Goal: Use online tool/utility: Utilize a website feature to perform a specific function

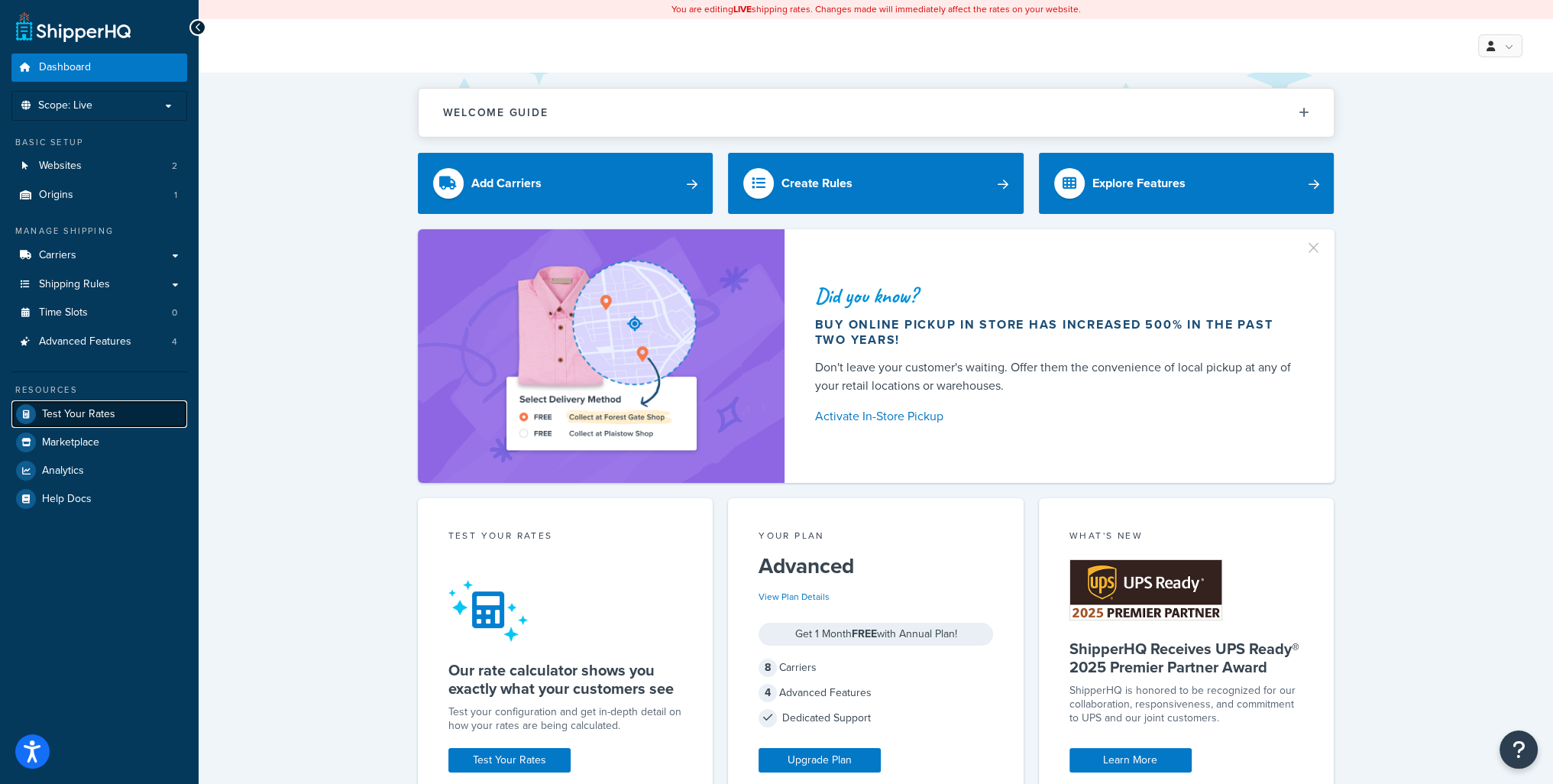
click at [86, 415] on span "Test Your Rates" at bounding box center [79, 414] width 73 height 13
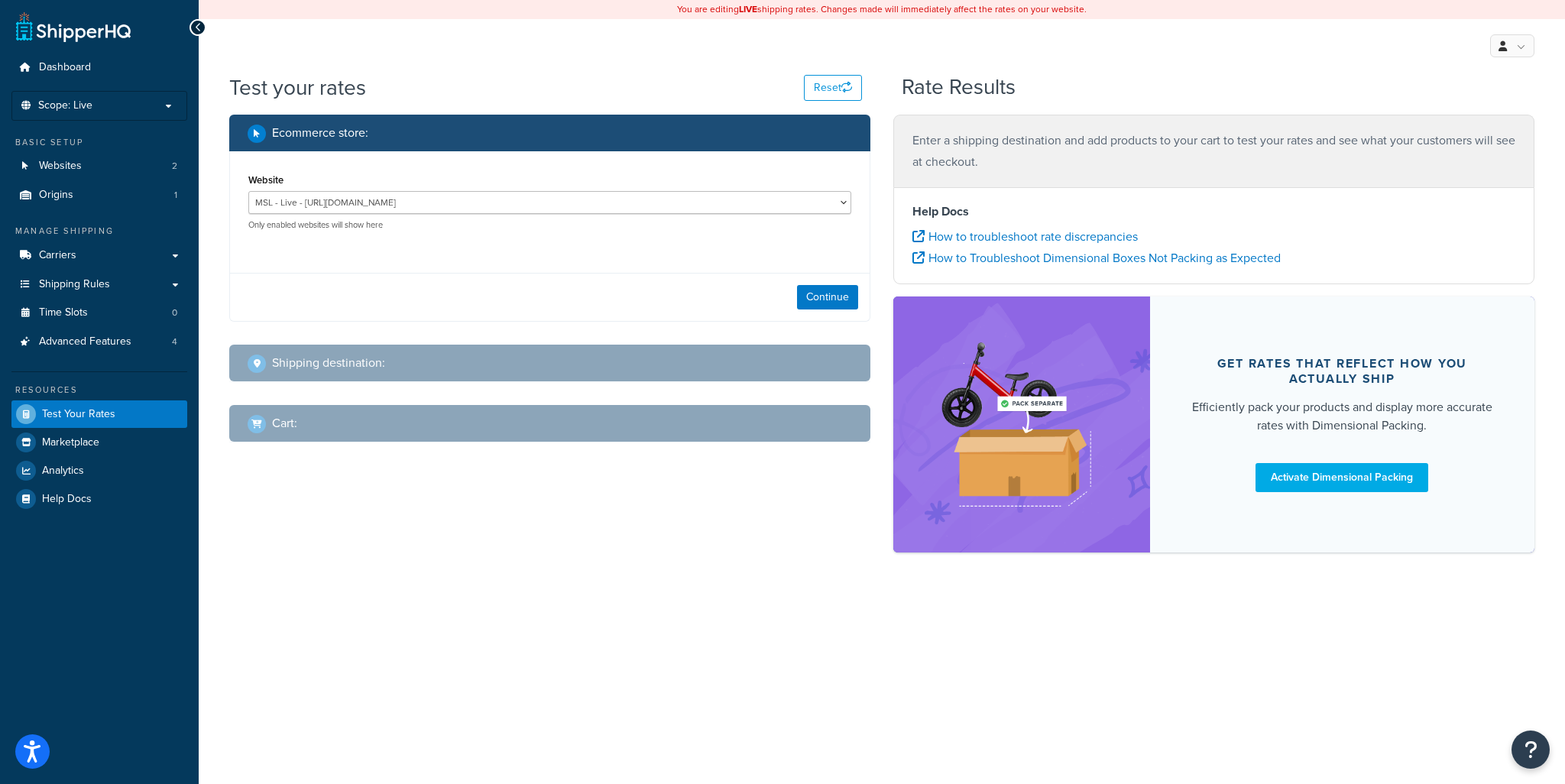
click at [370, 357] on h2 "Shipping destination :" at bounding box center [329, 363] width 113 height 13
click at [811, 299] on button "Continue" at bounding box center [827, 297] width 61 height 25
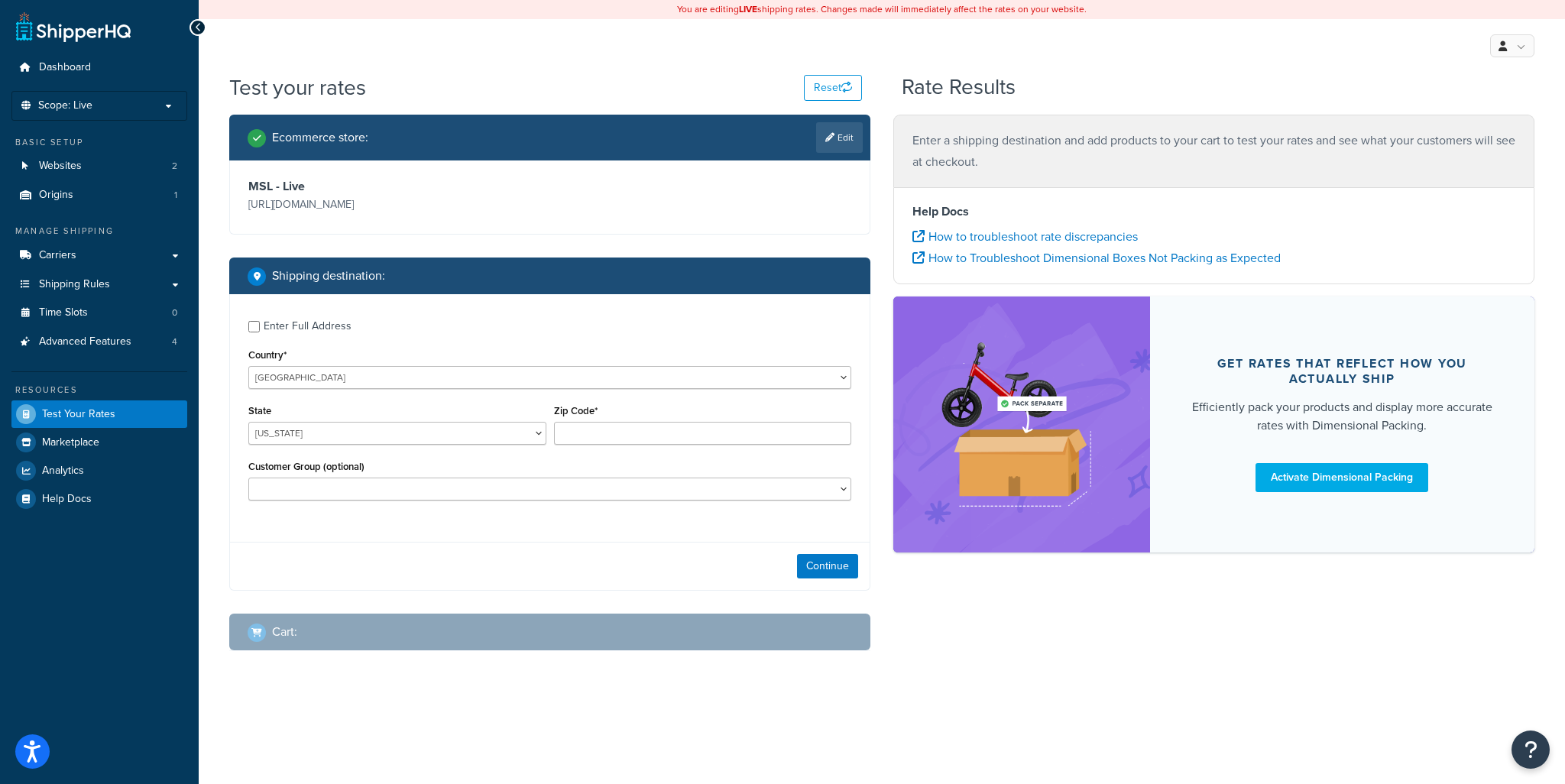
click at [321, 632] on div "Cart :" at bounding box center [555, 632] width 615 height 21
click at [329, 612] on div "Ecommerce store : Edit MSL - Live [URL][DOMAIN_NAME] Shipping destination : Ent…" at bounding box center [549, 394] width 664 height 559
click at [599, 435] on input "Zip Code*" at bounding box center [702, 432] width 298 height 23
click at [337, 438] on select "[US_STATE] [US_STATE] [US_STATE] [US_STATE] [US_STATE] Armed Forces Americas Ar…" at bounding box center [397, 432] width 298 height 23
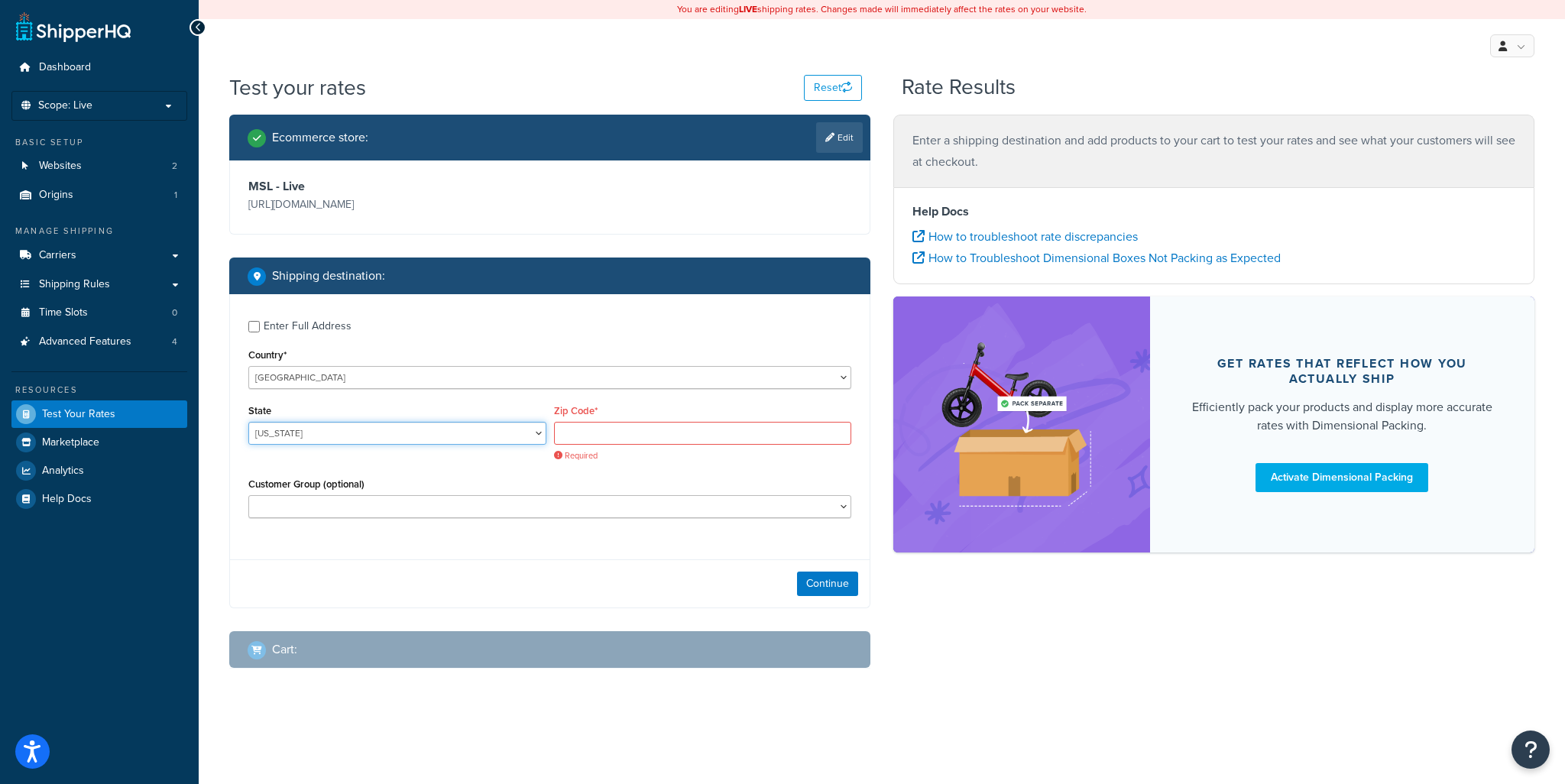
select select "IL"
click at [248, 421] on select "[US_STATE] [US_STATE] [US_STATE] [US_STATE] [US_STATE] Armed Forces Americas Ar…" at bounding box center [397, 432] width 298 height 23
click at [669, 431] on input "Zip Code*" at bounding box center [702, 432] width 298 height 23
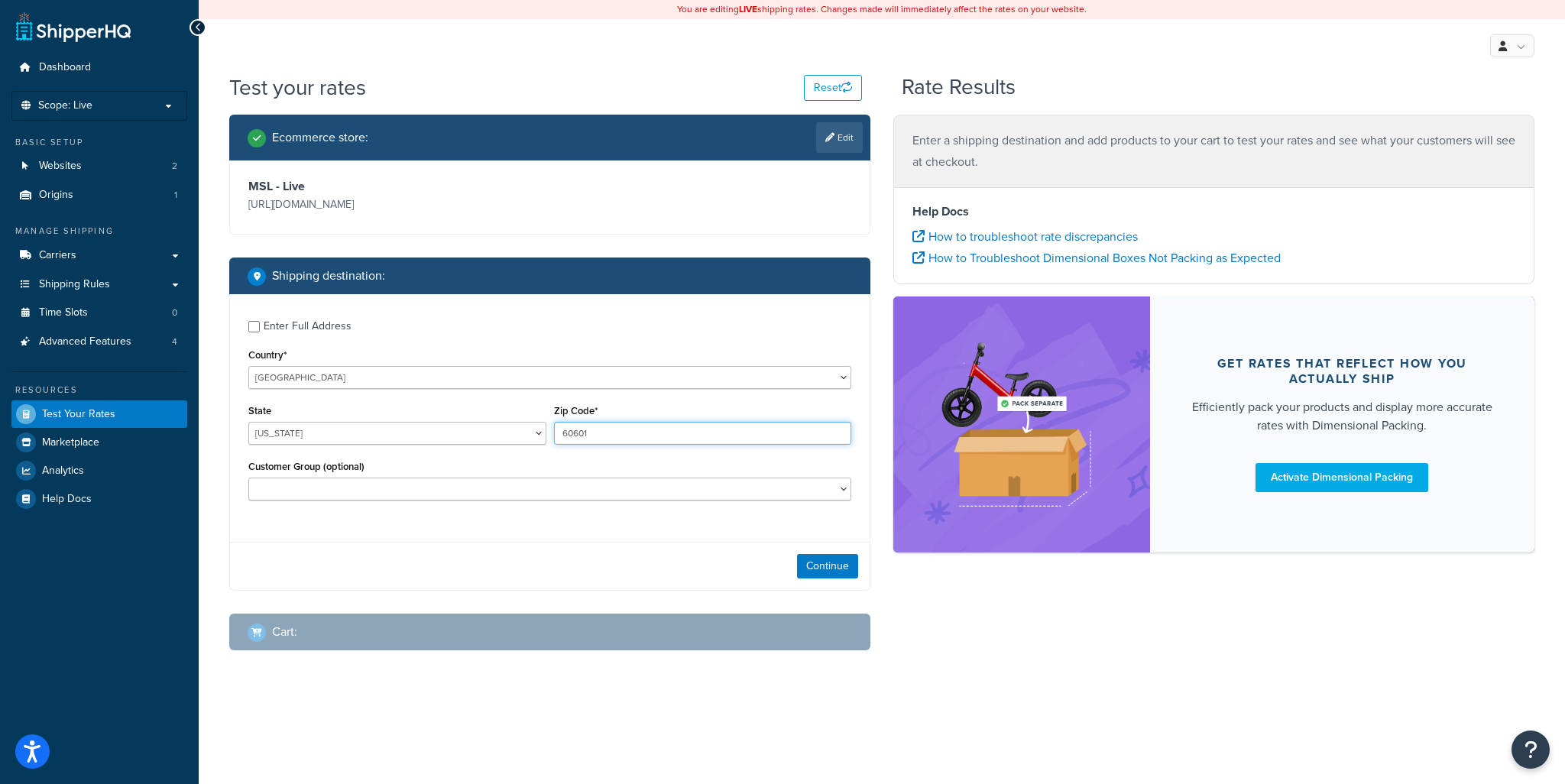
type input "60601"
click at [666, 484] on select "Logged In Not Logged in Retail Wholesale" at bounding box center [550, 489] width 603 height 23
select select "Not Logged in"
click at [248, 478] on select "Logged In Not Logged in Retail Wholesale" at bounding box center [550, 489] width 603 height 23
click at [837, 574] on button "Continue" at bounding box center [827, 566] width 61 height 25
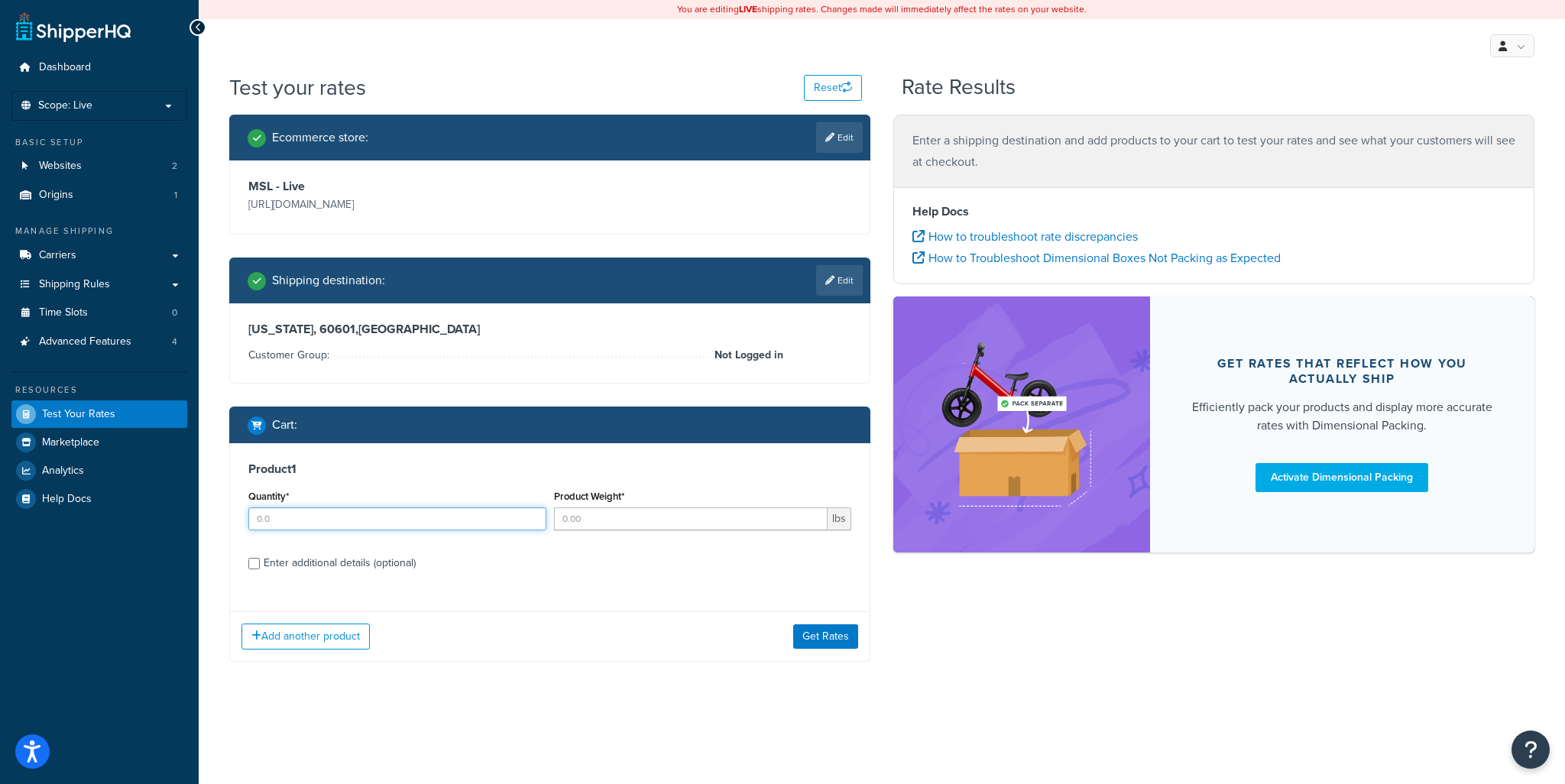
click at [326, 515] on input "Quantity*" at bounding box center [397, 518] width 298 height 23
type input "5"
click at [260, 563] on div "Enter additional details (optional)" at bounding box center [550, 561] width 603 height 25
click at [256, 560] on input "Enter additional details (optional)" at bounding box center [254, 563] width 11 height 11
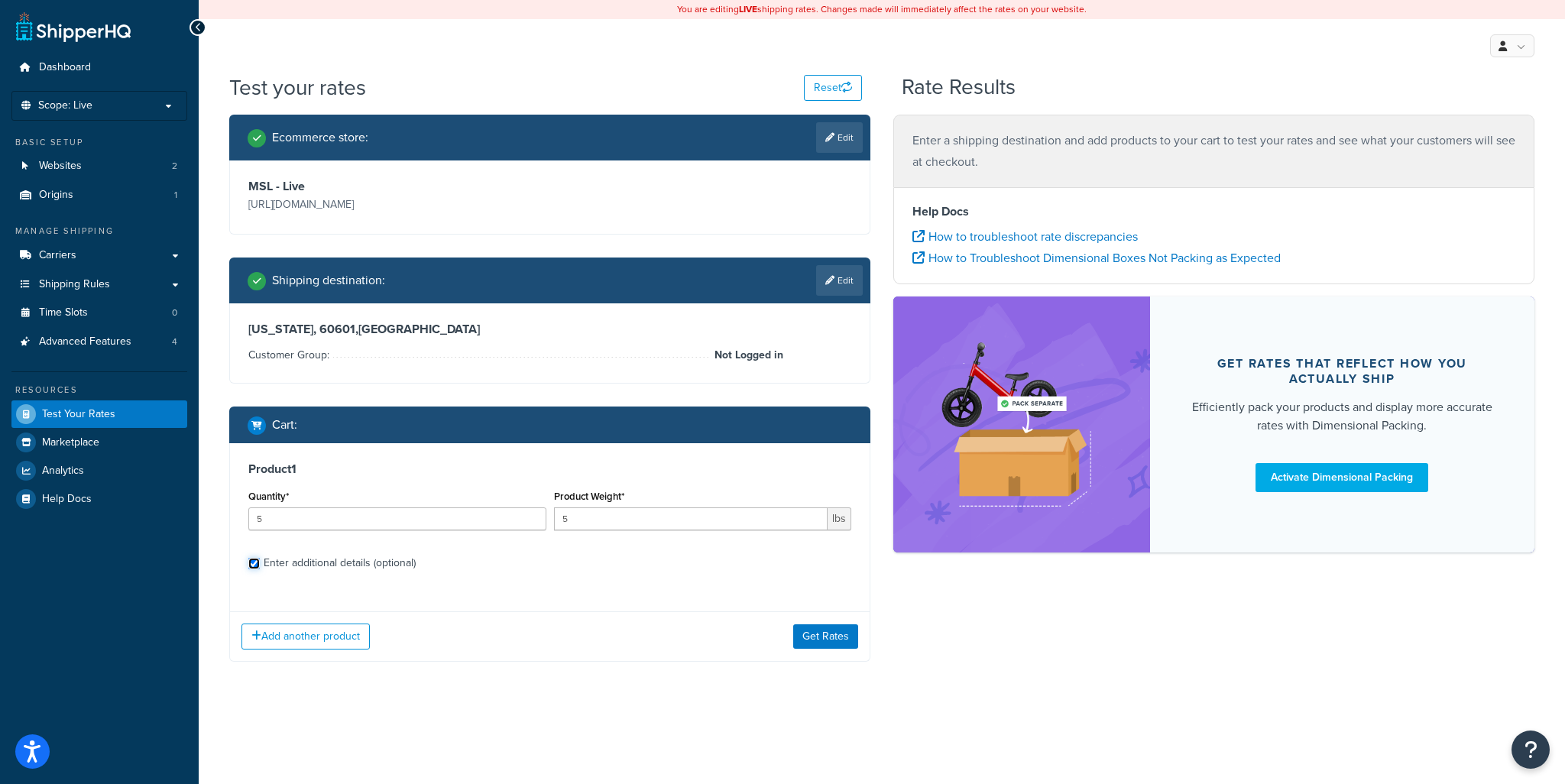
checkbox input "true"
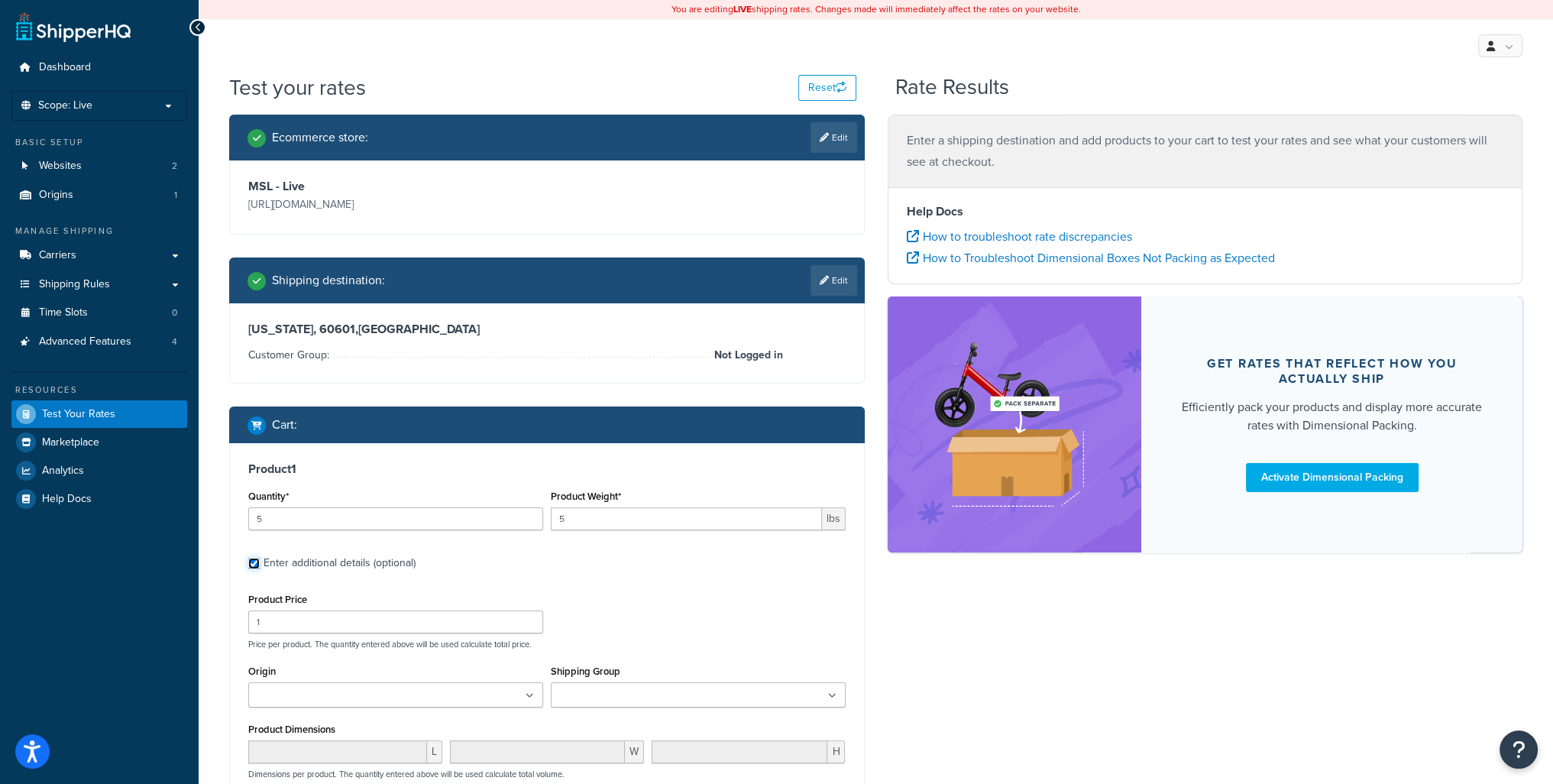
scroll to position [229, 0]
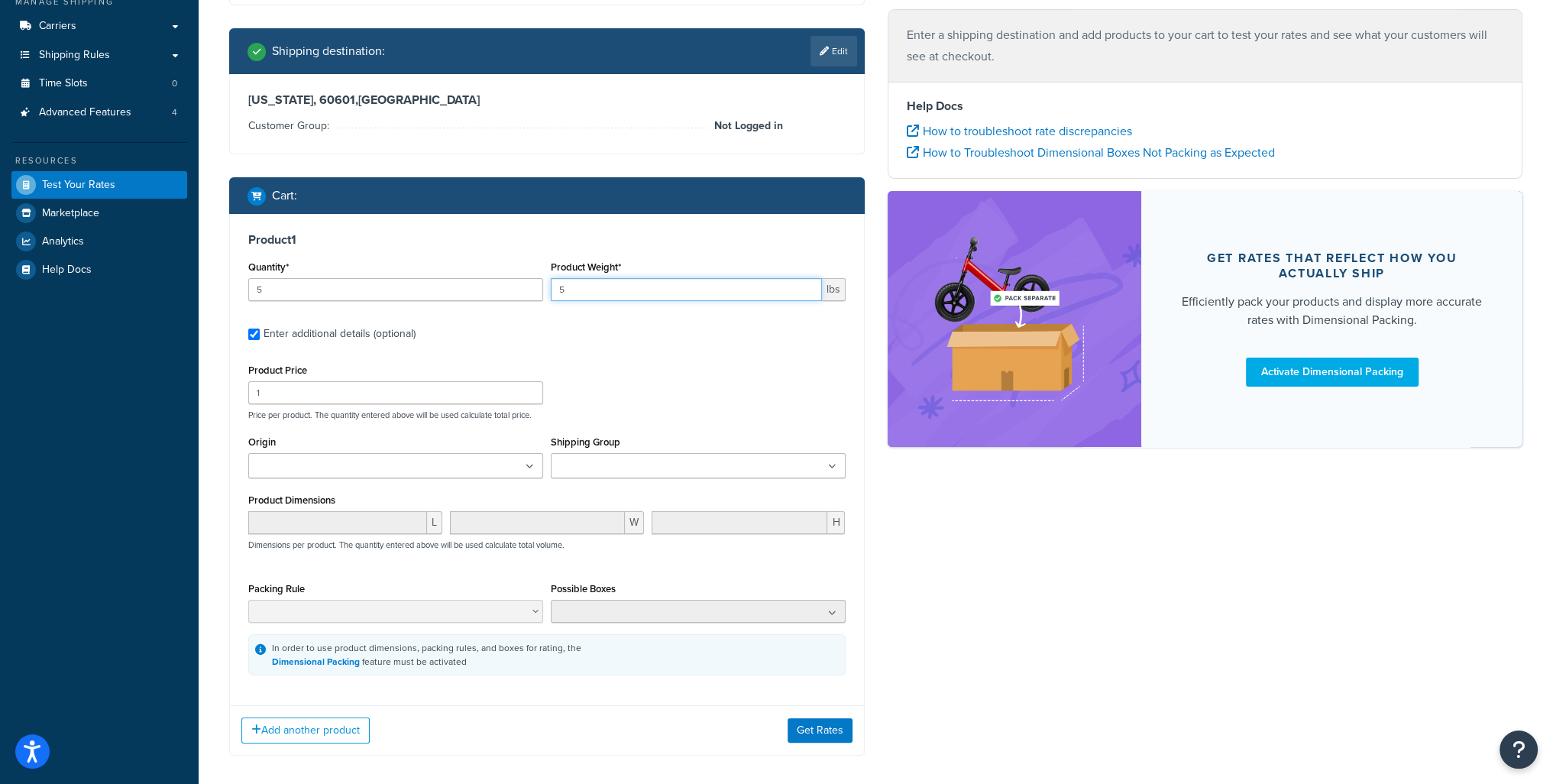
click at [581, 286] on input "5" at bounding box center [686, 289] width 271 height 23
drag, startPoint x: 293, startPoint y: 400, endPoint x: 191, endPoint y: 400, distance: 102.0
click at [191, 400] on div "Dashboard Scope: Live Basic Setup Websites 2 Origins 1 Manage Shipping Carriers…" at bounding box center [776, 313] width 1553 height 1084
drag, startPoint x: 293, startPoint y: 295, endPoint x: 185, endPoint y: 294, distance: 108.0
click at [186, 294] on div "Dashboard Scope: Live Basic Setup Websites 2 Origins 1 Manage Shipping Carriers…" at bounding box center [776, 313] width 1553 height 1084
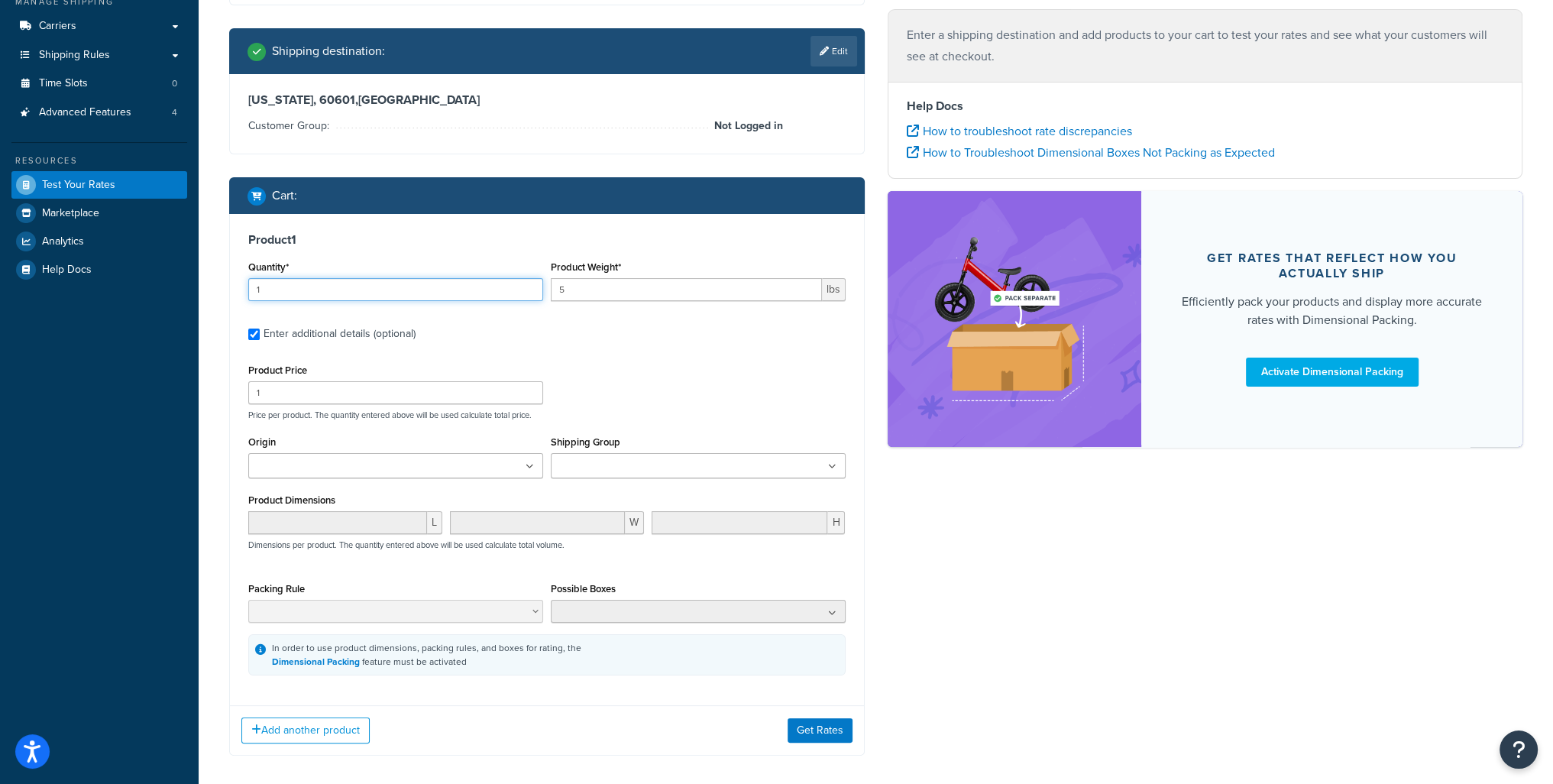
type input "1"
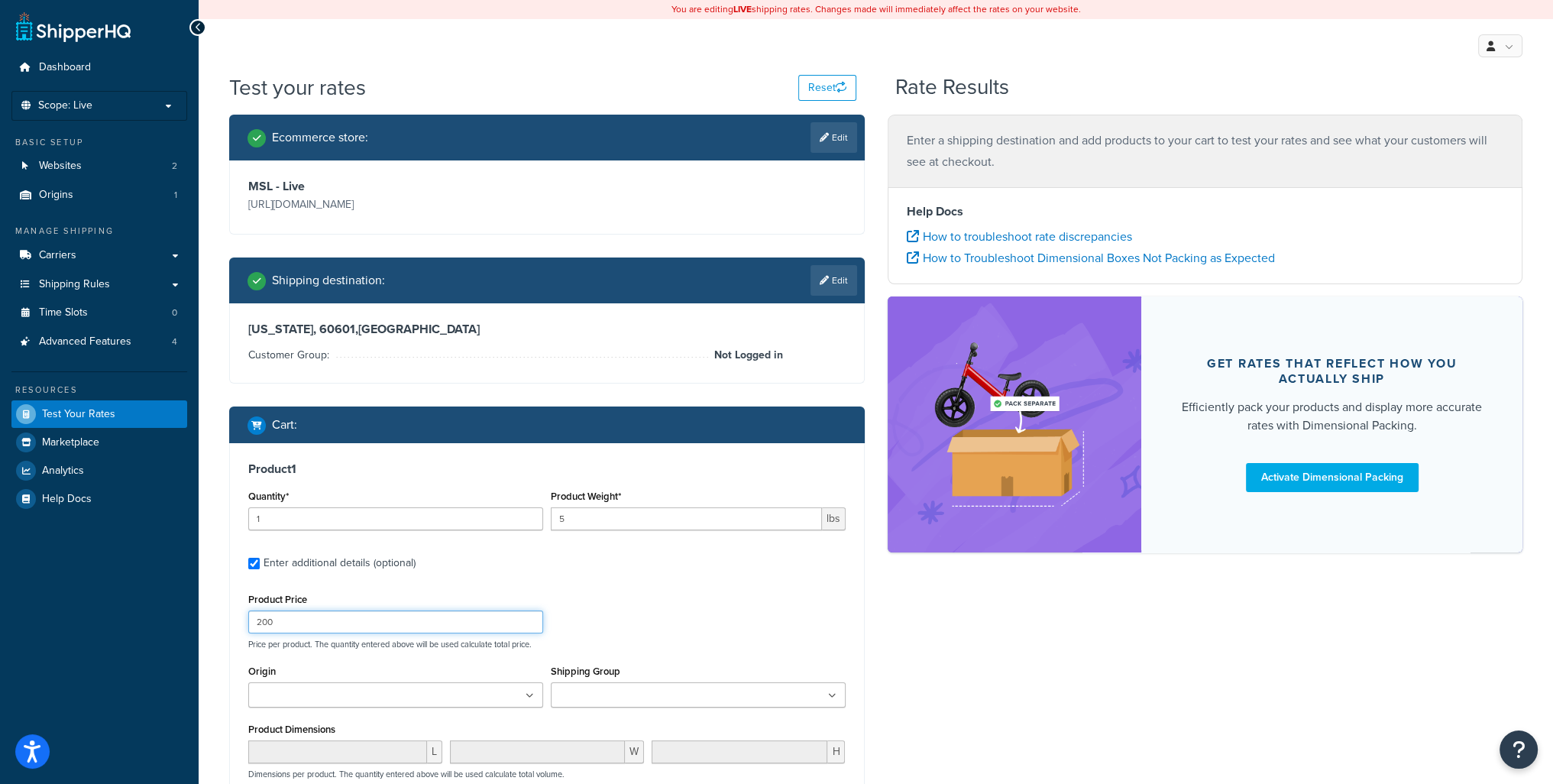
scroll to position [299, 0]
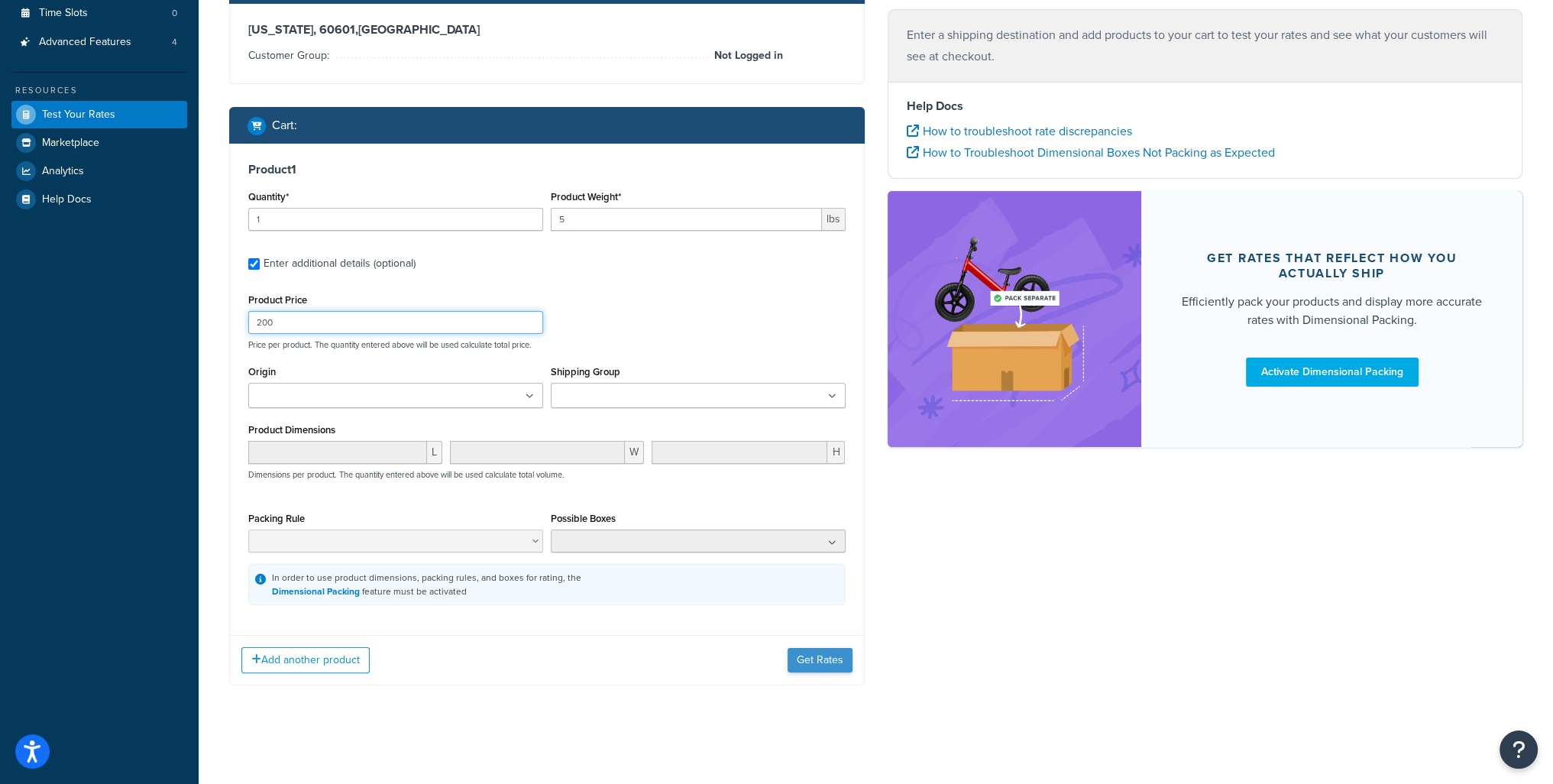
type input "200"
click at [814, 658] on button "Get Rates" at bounding box center [821, 659] width 65 height 25
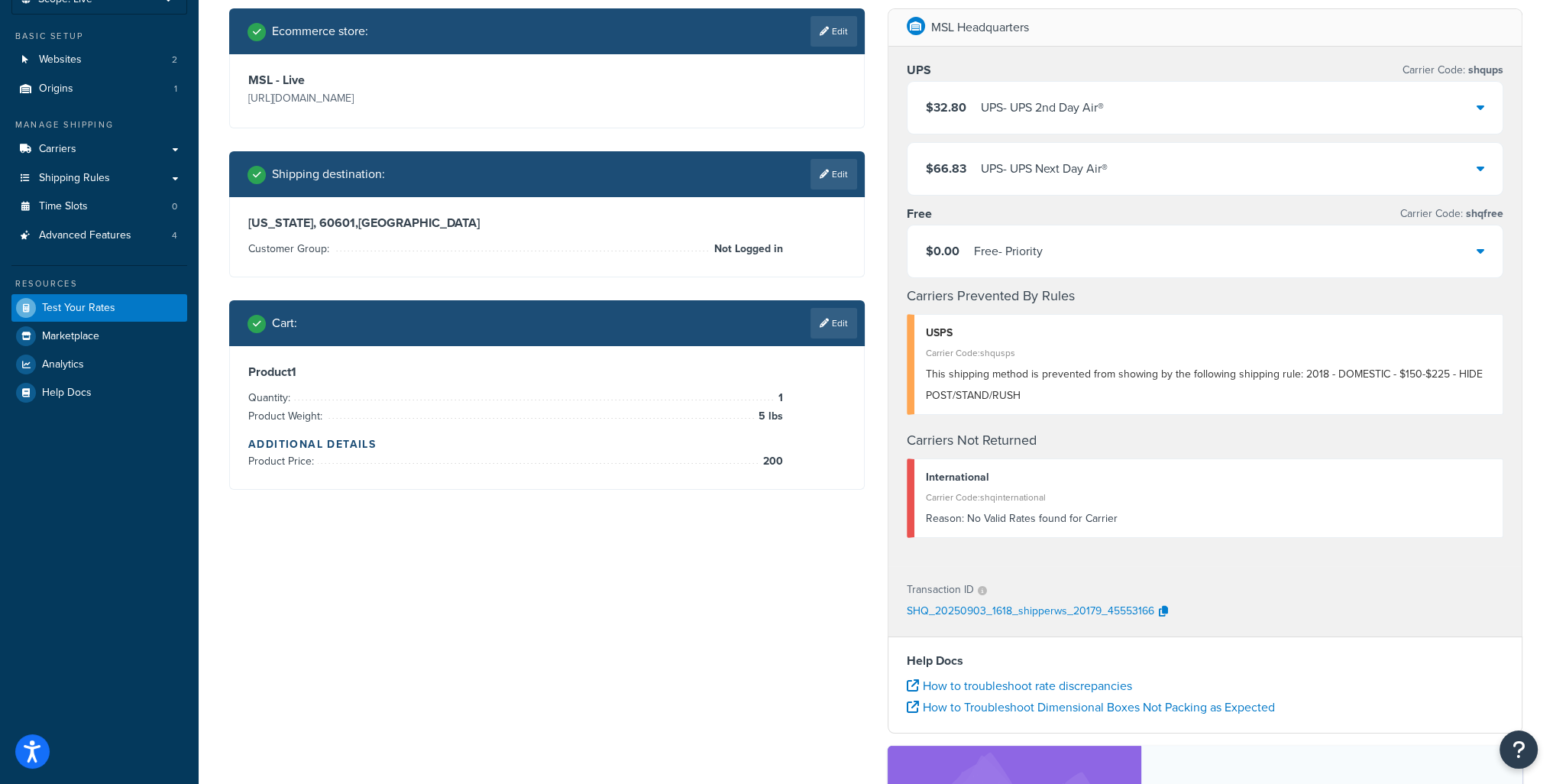
scroll to position [32, 0]
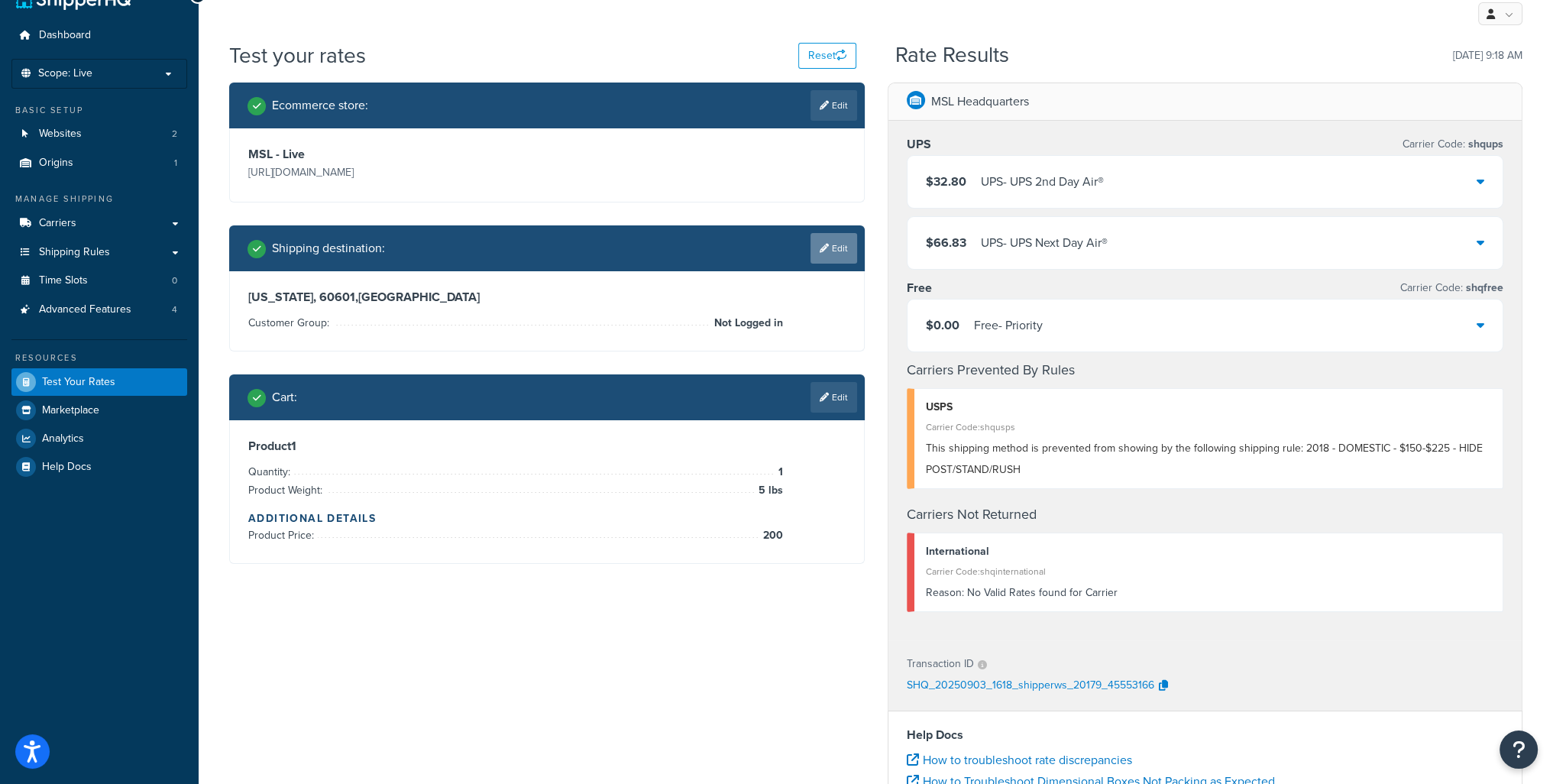
click at [843, 249] on link "Edit" at bounding box center [833, 248] width 47 height 31
select select "IL"
select select "Not Logged in"
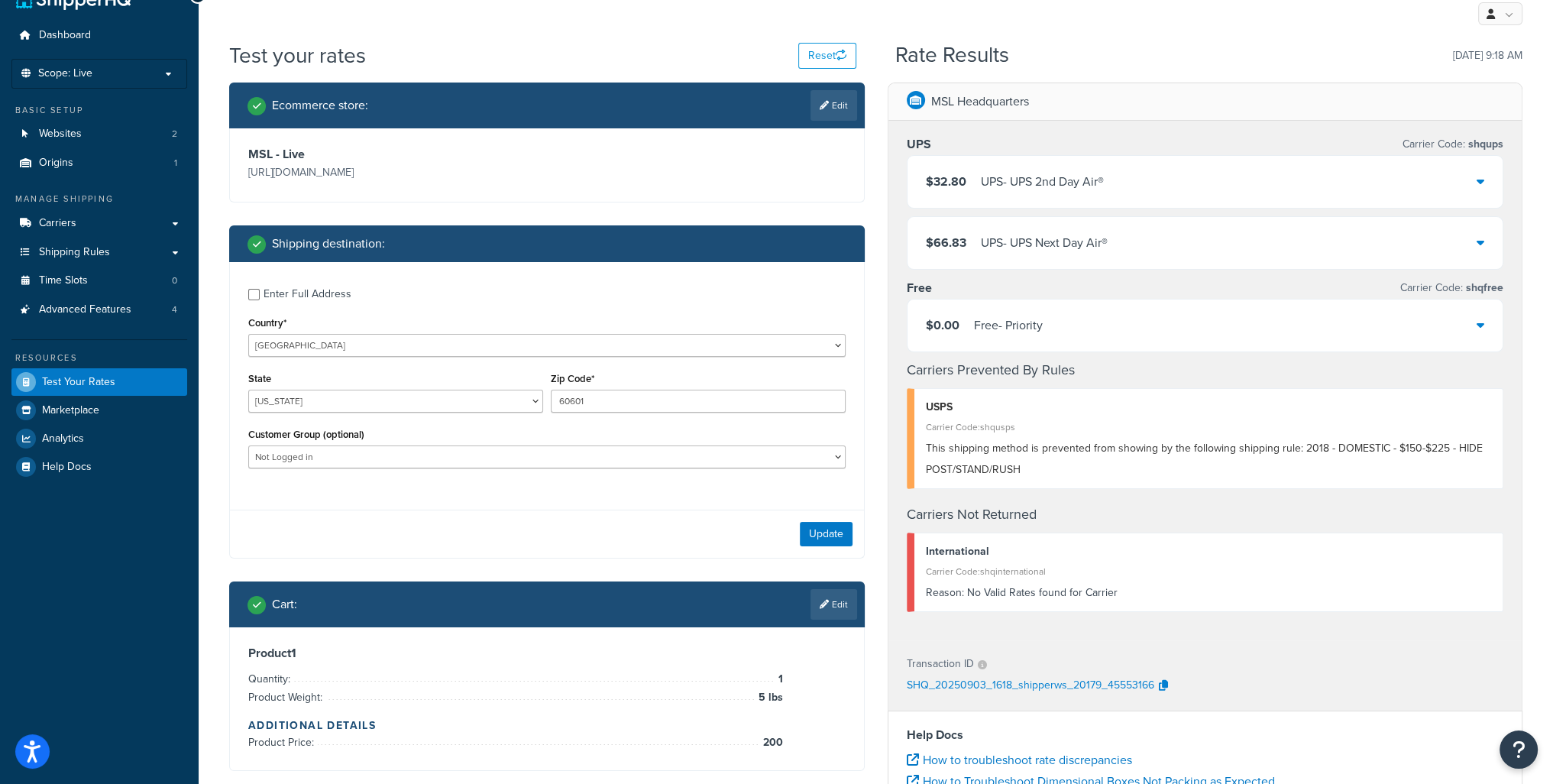
click at [863, 600] on div "Cart : Edit" at bounding box center [547, 605] width 636 height 46
click at [846, 605] on link "Edit" at bounding box center [833, 604] width 47 height 31
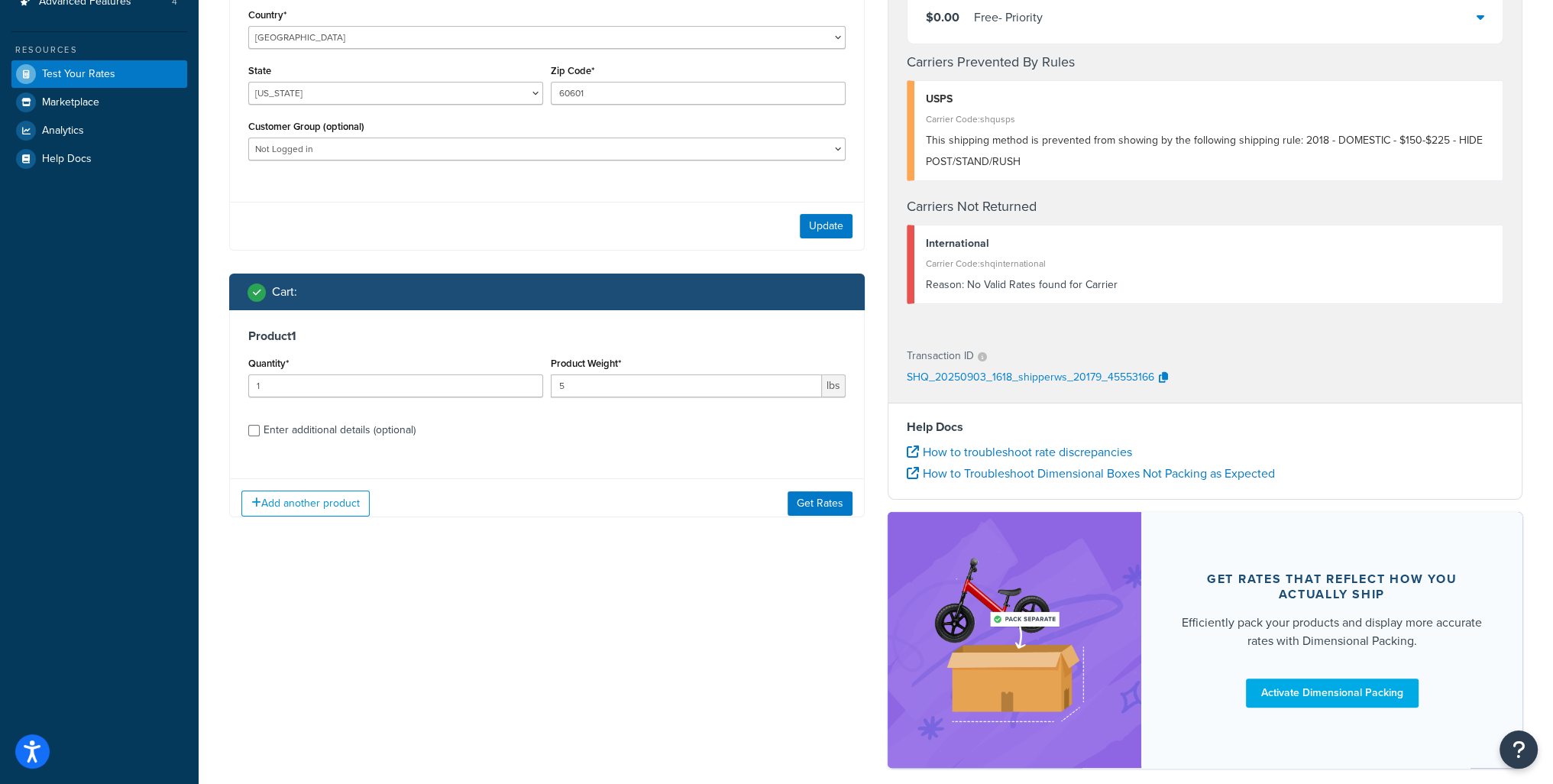
scroll to position [414, 0]
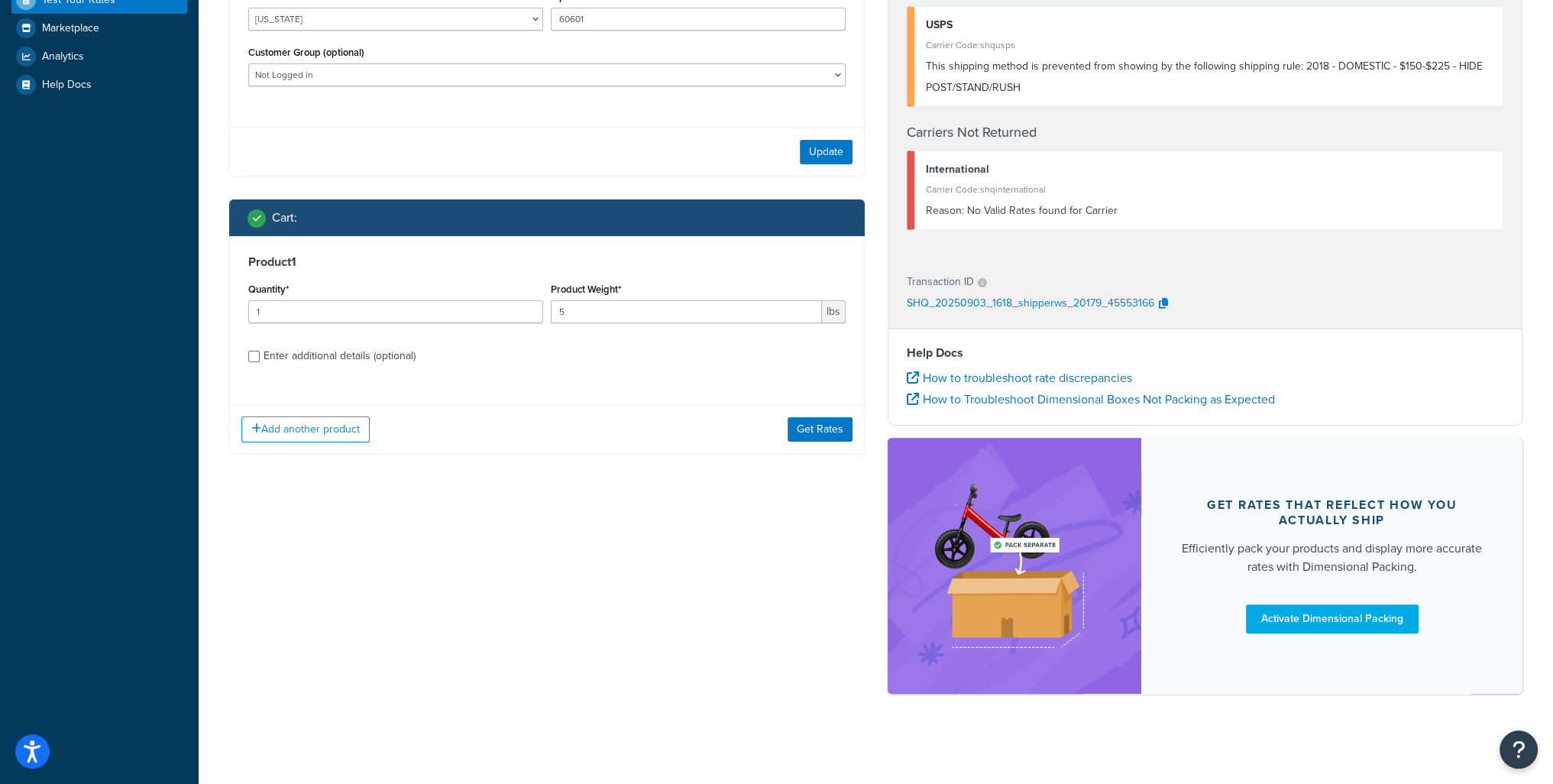
click at [315, 356] on div "Enter additional details (optional)" at bounding box center [340, 355] width 152 height 21
click at [259, 356] on input "Enter additional details (optional)" at bounding box center [254, 356] width 11 height 11
checkbox input "true"
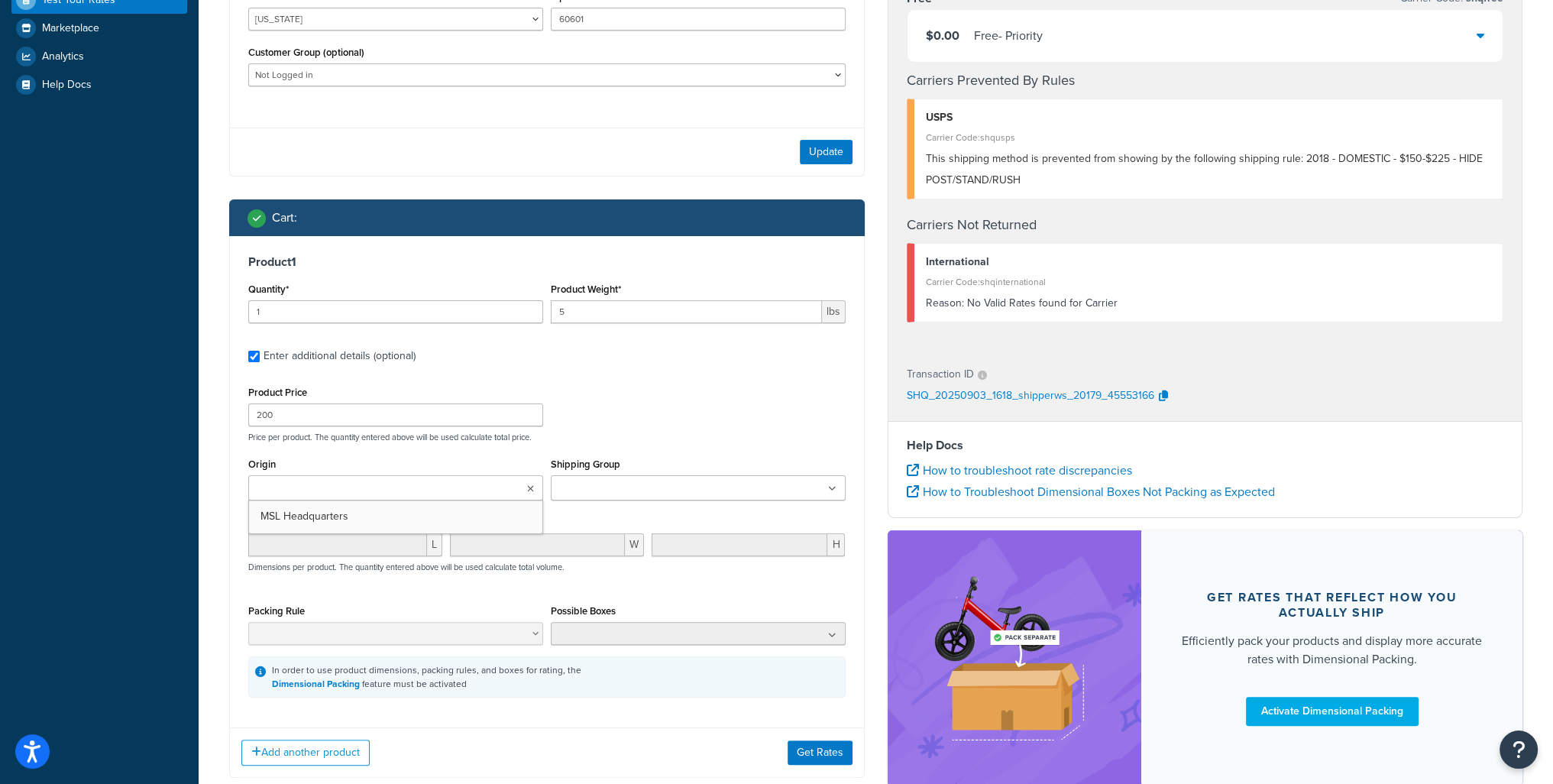
click at [429, 483] on ul at bounding box center [396, 488] width 295 height 25
click at [651, 447] on div "Product Price 200 Price per product. The quantity entered above will be used ca…" at bounding box center [547, 540] width 598 height 316
click at [632, 489] on input "Shipping Group" at bounding box center [623, 489] width 135 height 17
click at [406, 598] on div "Product Price 200 Price per product. The quantity entered above will be used ca…" at bounding box center [547, 540] width 598 height 316
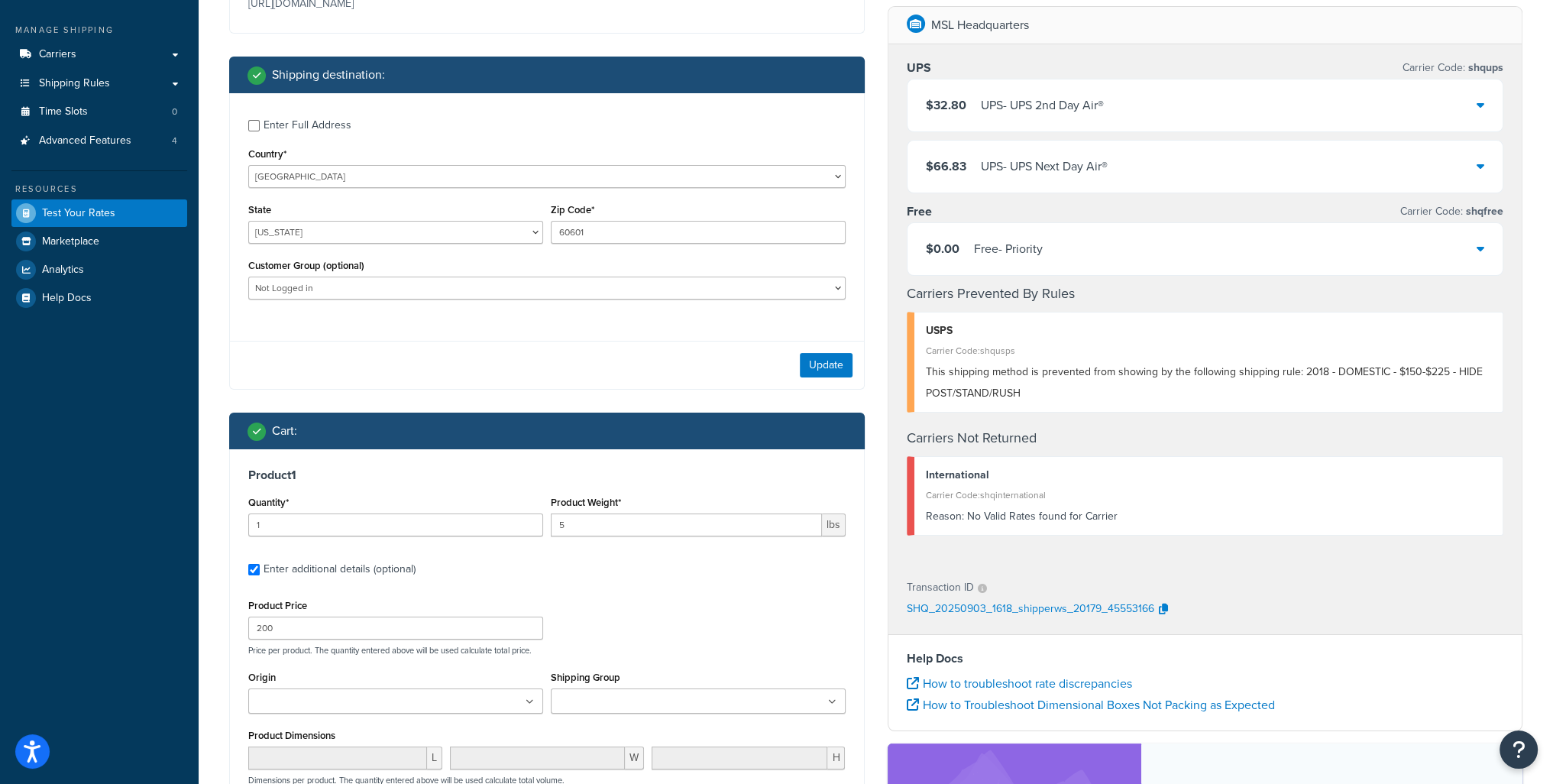
scroll to position [0, 0]
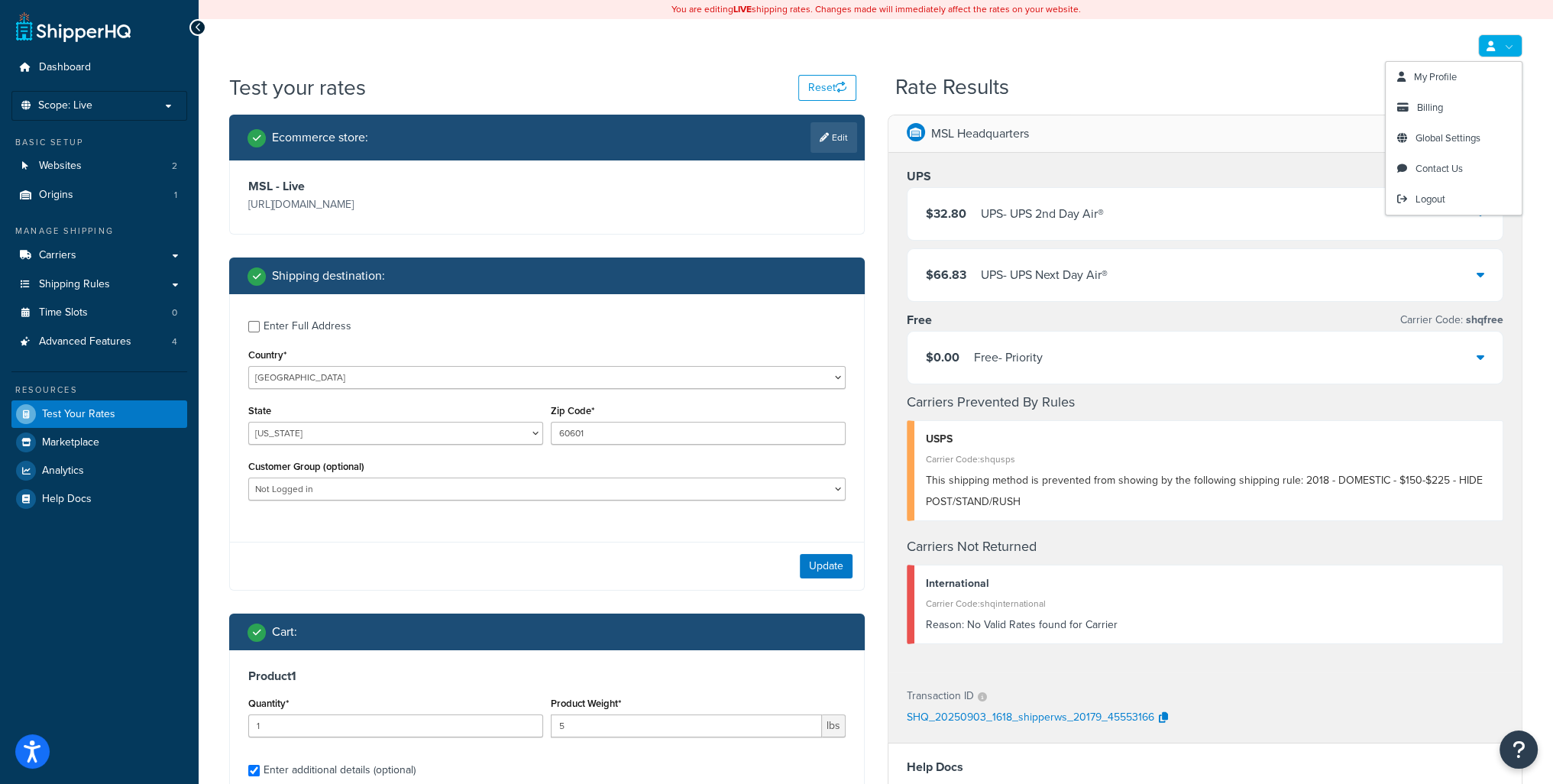
click at [1312, 91] on div "Rate Results [DATE] 9:18 AM" at bounding box center [1209, 87] width 627 height 24
click at [1453, 89] on p "[DATE] 9:18 AM" at bounding box center [1488, 87] width 70 height 21
click at [1270, 105] on div "Test your rates Reset Rate Results [DATE] 9:18 AM" at bounding box center [876, 93] width 1294 height 42
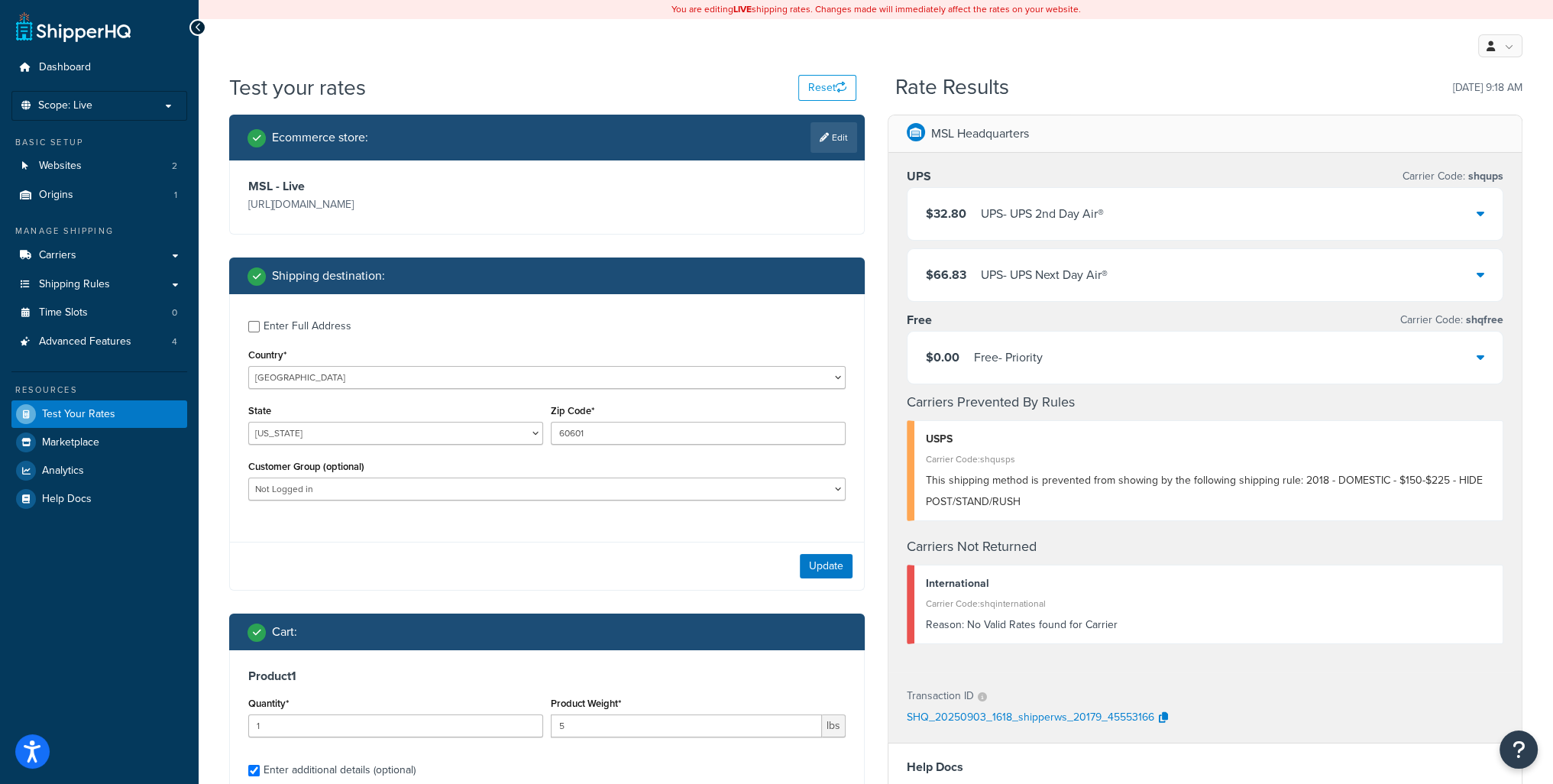
click at [1202, 209] on div "$32.80 UPS - UPS 2nd Day Air®" at bounding box center [1205, 213] width 596 height 52
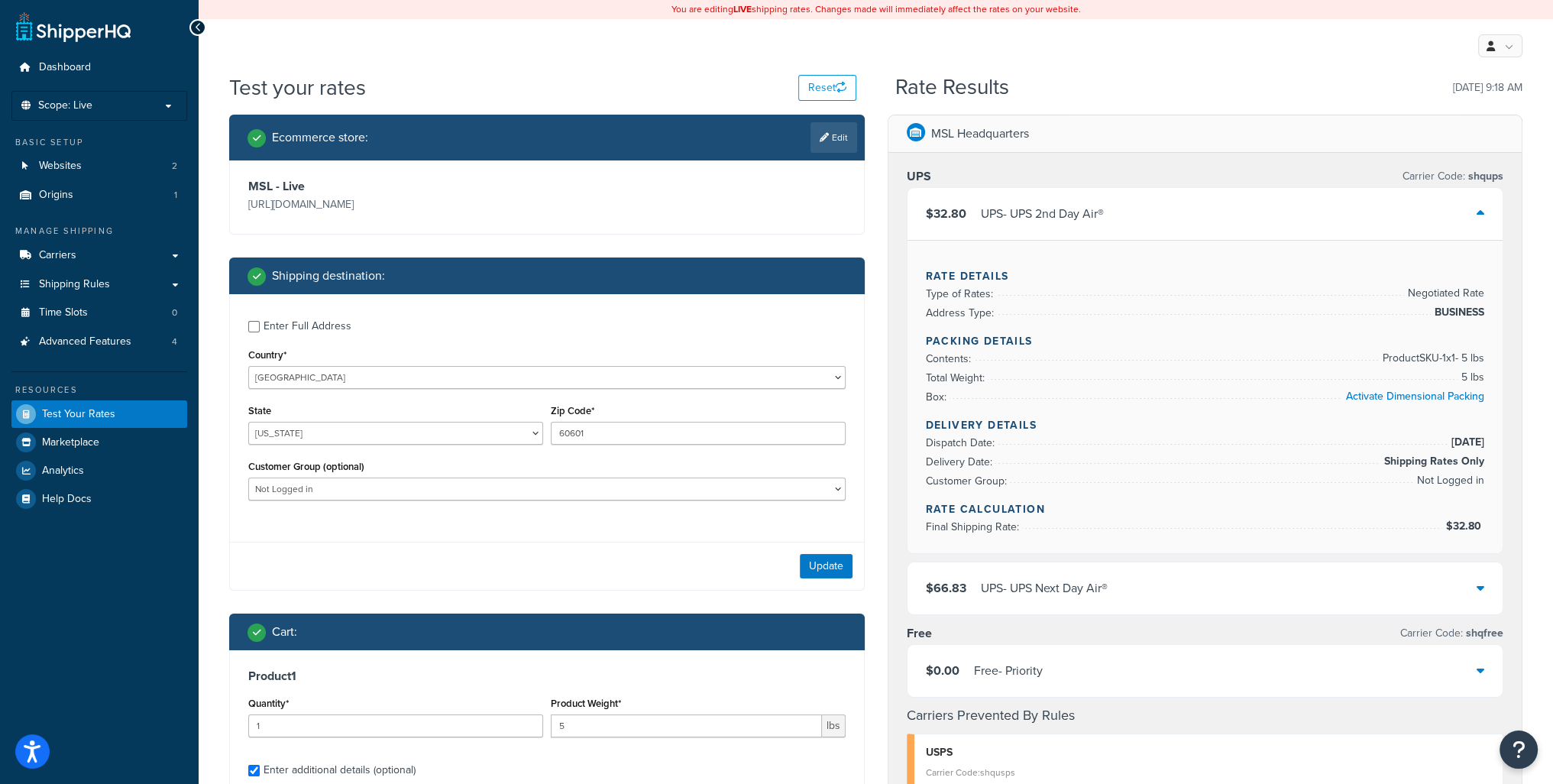
click at [1202, 209] on div "$32.80 UPS - UPS 2nd Day Air®" at bounding box center [1205, 213] width 596 height 52
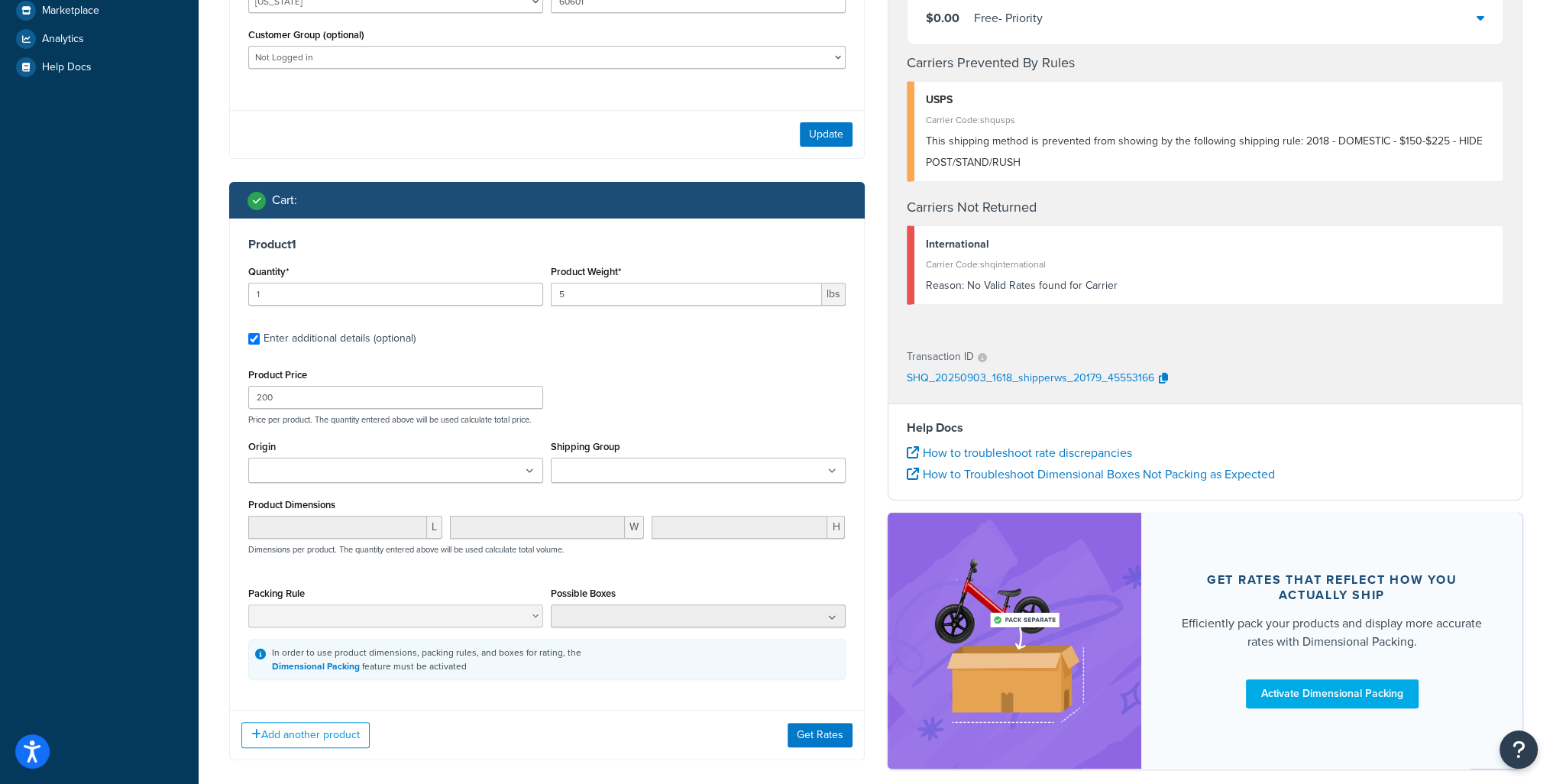
scroll to position [459, 0]
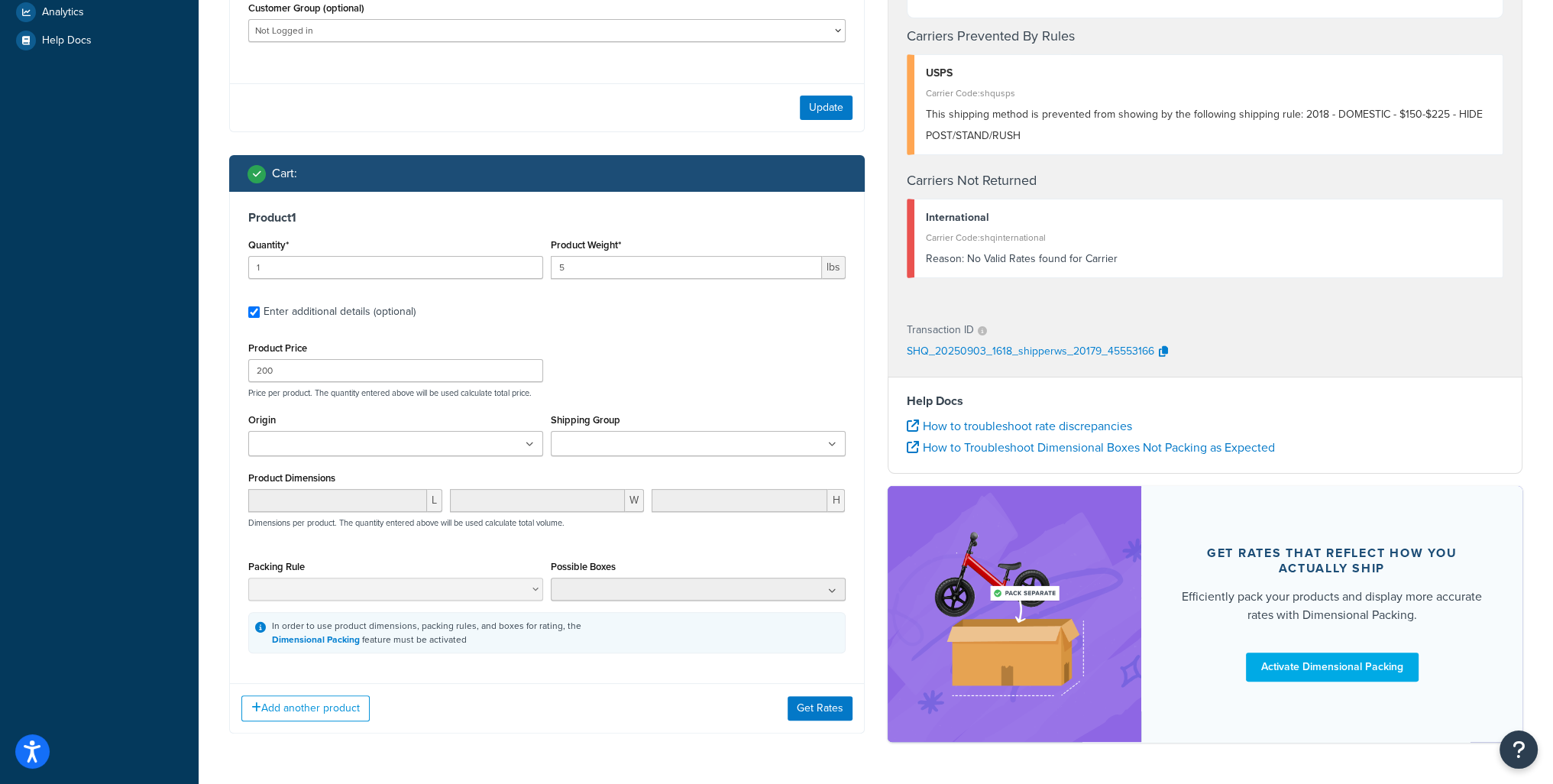
click at [595, 725] on div "Add another product Get Rates" at bounding box center [547, 708] width 634 height 50
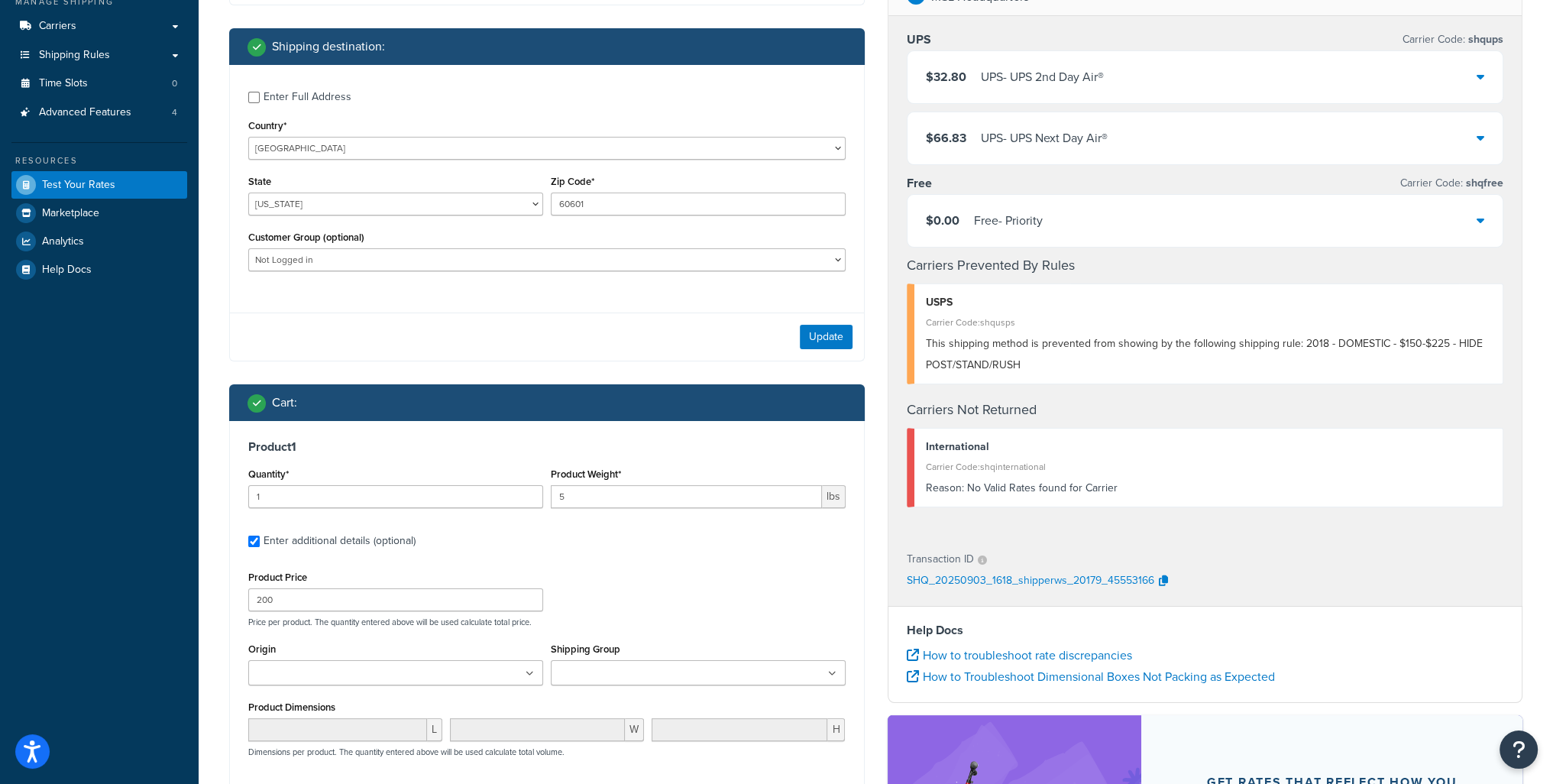
scroll to position [76, 0]
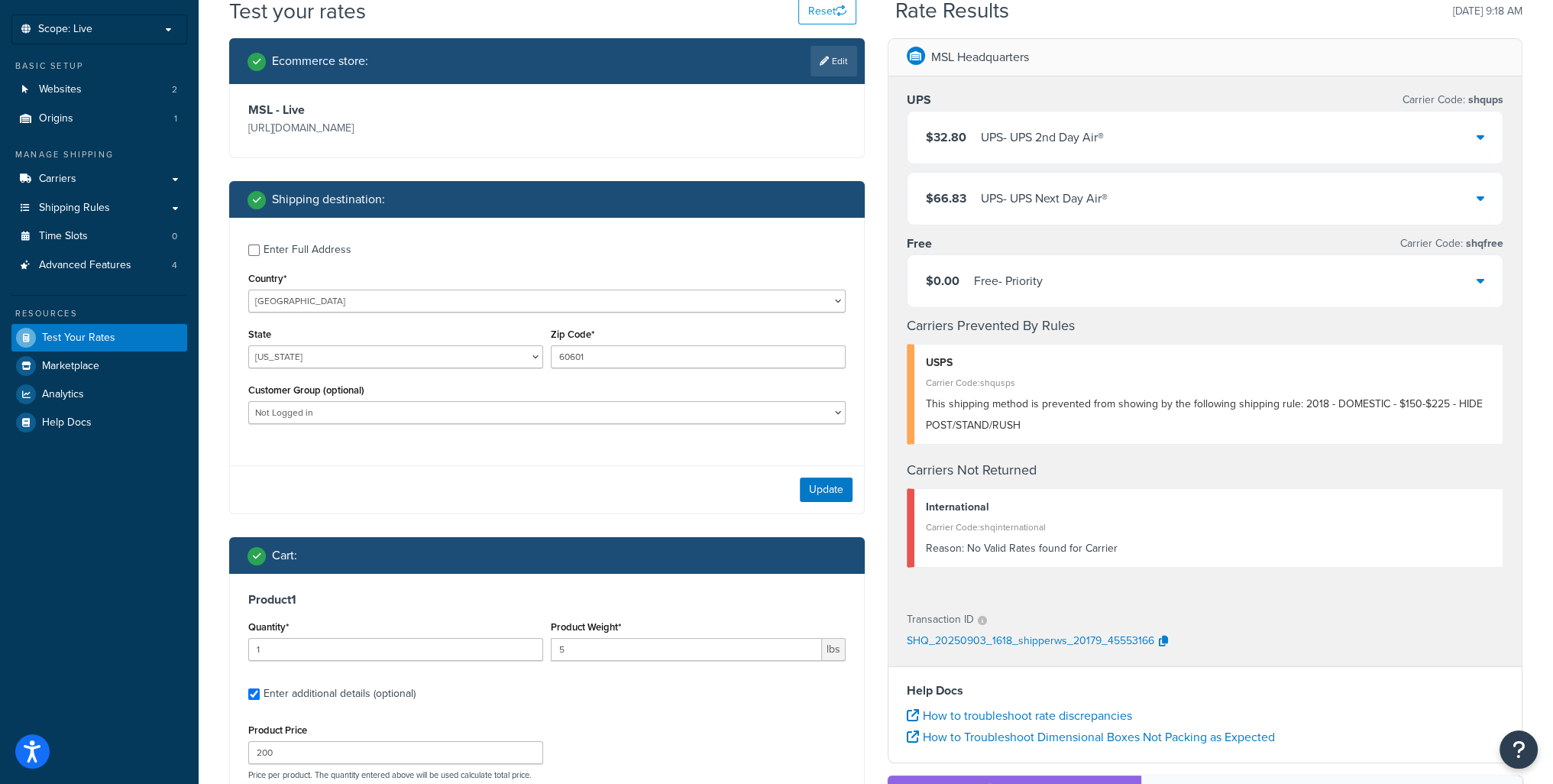
click at [391, 113] on h3 "MSL - Live" at bounding box center [396, 110] width 295 height 15
click at [829, 68] on link "Edit" at bounding box center [833, 61] width 47 height 31
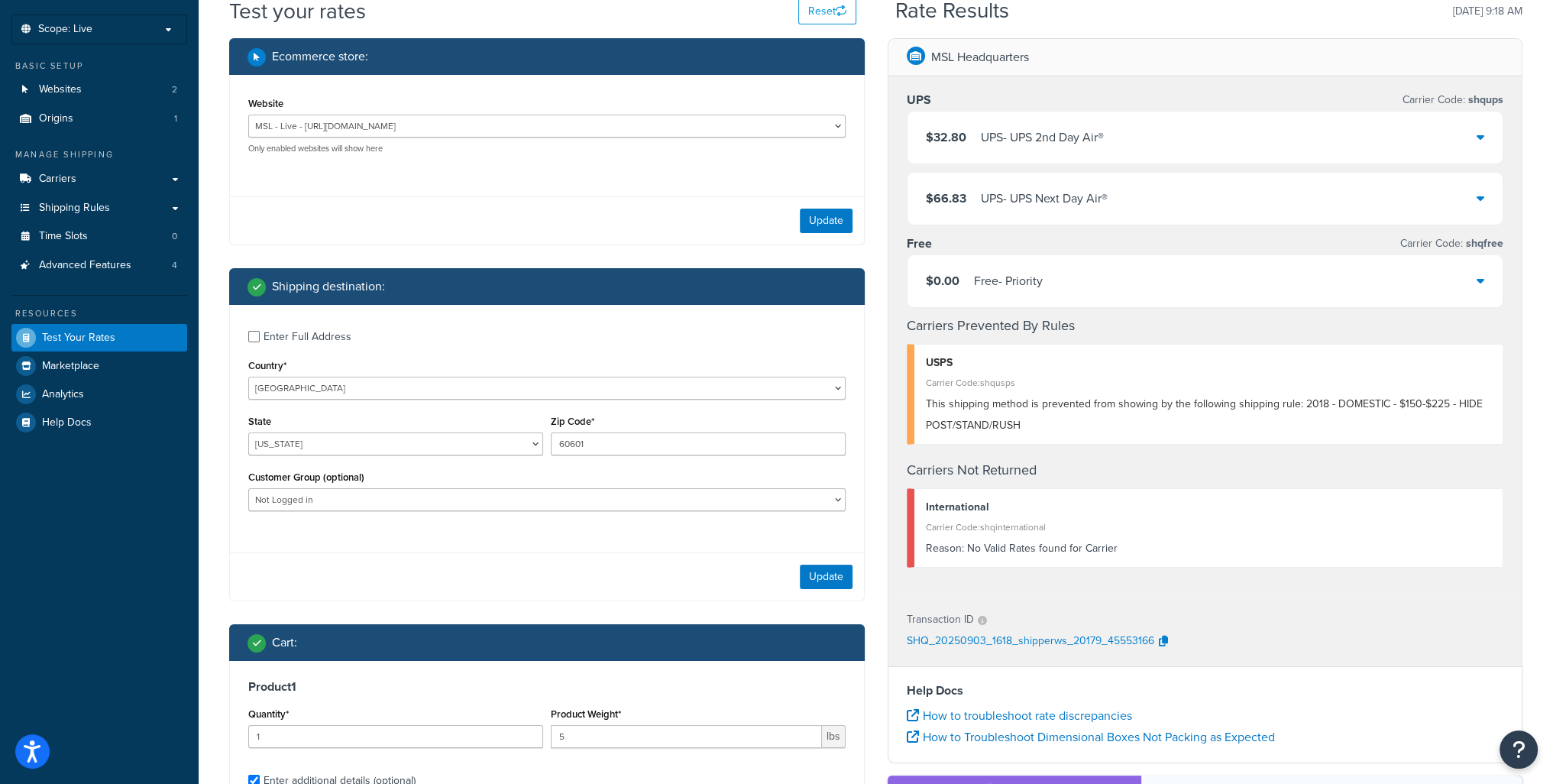
click at [414, 163] on div "Website MSL - Live - [URL][DOMAIN_NAME] MSL - Staging - [URL][DOMAIN_NAME] Only…" at bounding box center [547, 129] width 605 height 72
click at [802, 124] on select "MSL - Live - [URL][DOMAIN_NAME] MSL - Staging - [URL][DOMAIN_NAME]" at bounding box center [547, 125] width 598 height 23
select select "ea4f3669052b4a2ff466655fca743e4d"
click at [248, 114] on select "MSL - Live - [URL][DOMAIN_NAME] MSL - Staging - [URL][DOMAIN_NAME]" at bounding box center [547, 125] width 598 height 23
click at [831, 217] on button "Update" at bounding box center [826, 221] width 52 height 25
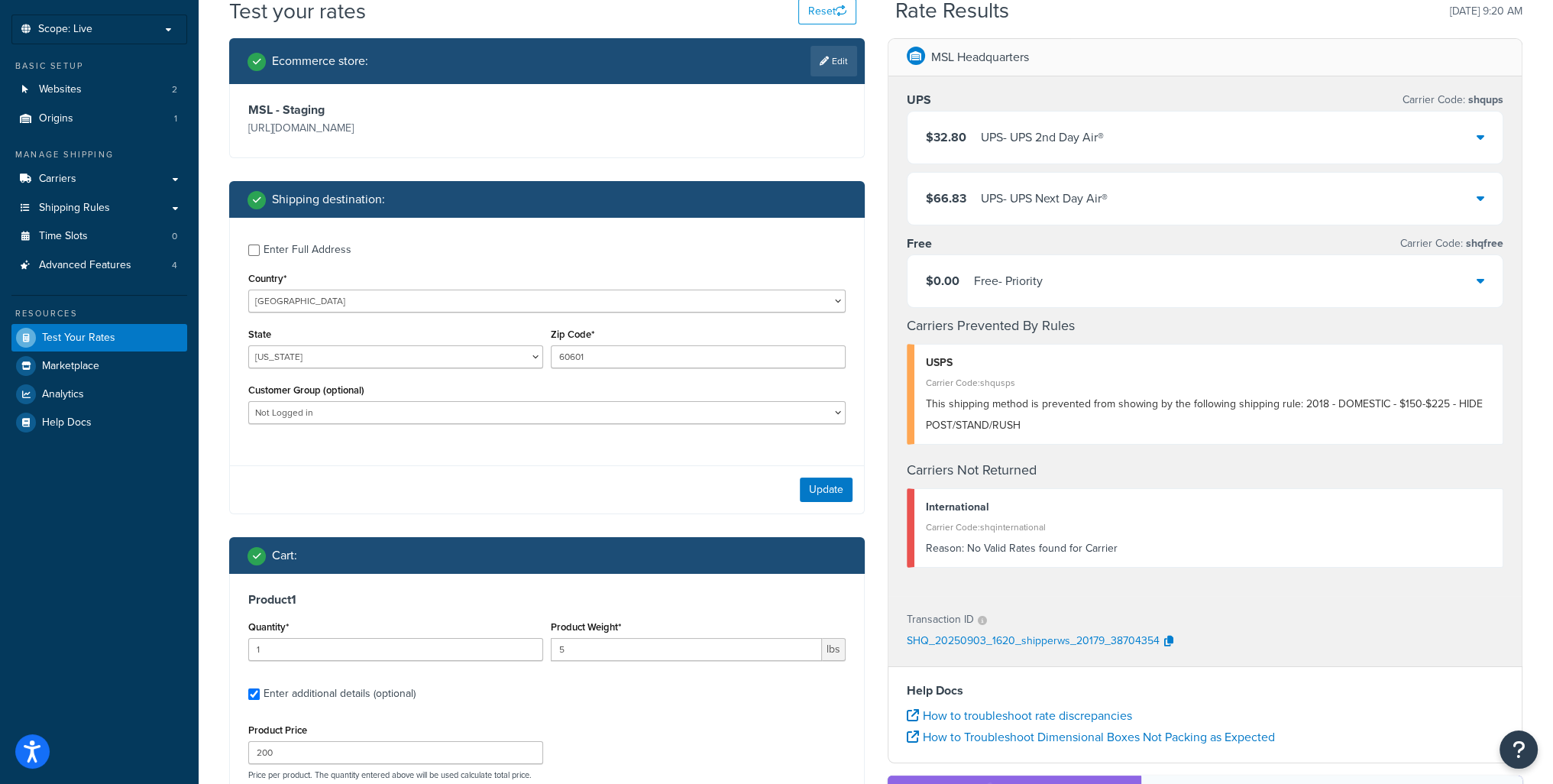
scroll to position [153, 0]
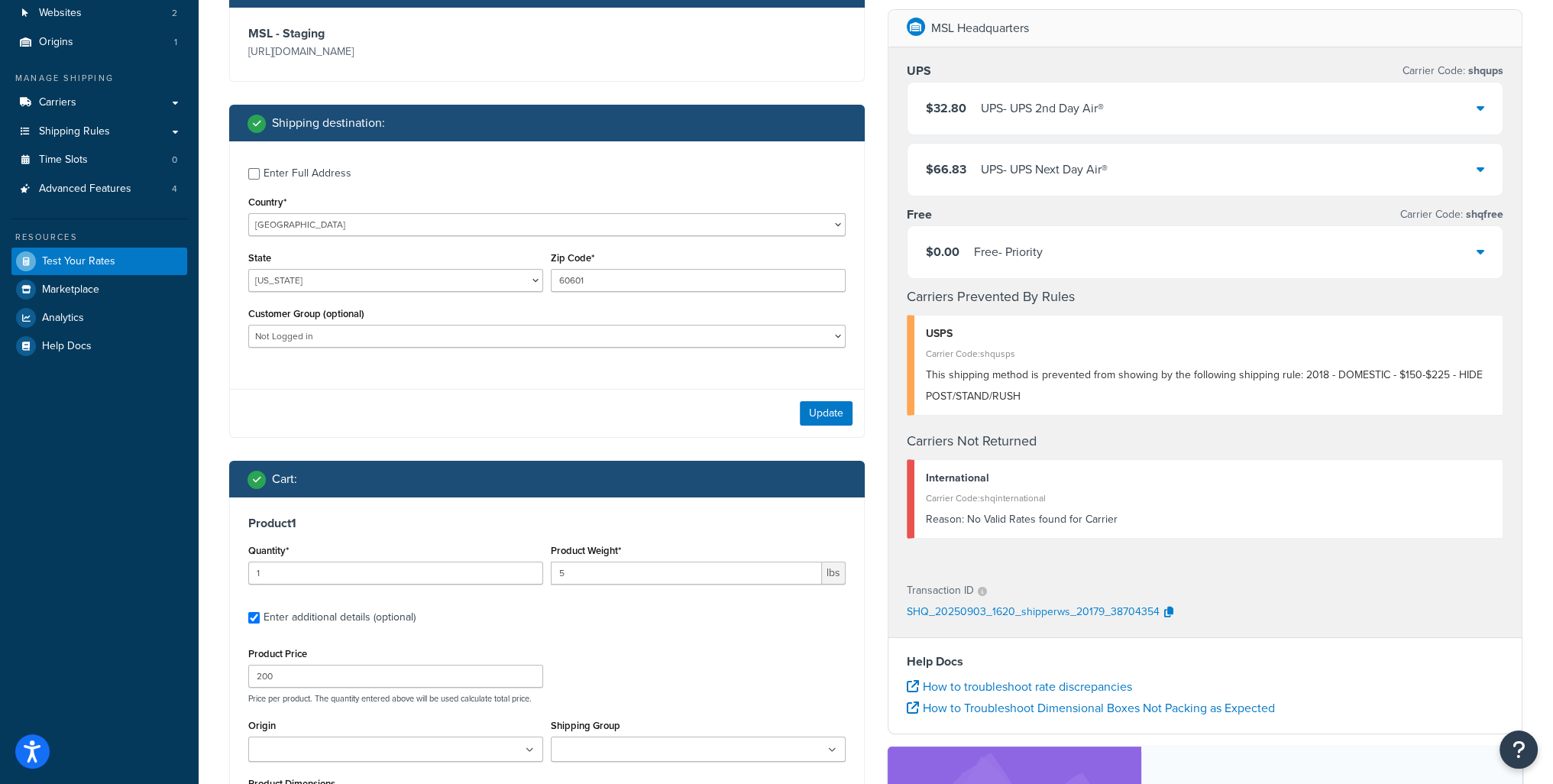
click at [1486, 254] on div "$0.00 Free - Priority" at bounding box center [1205, 252] width 596 height 52
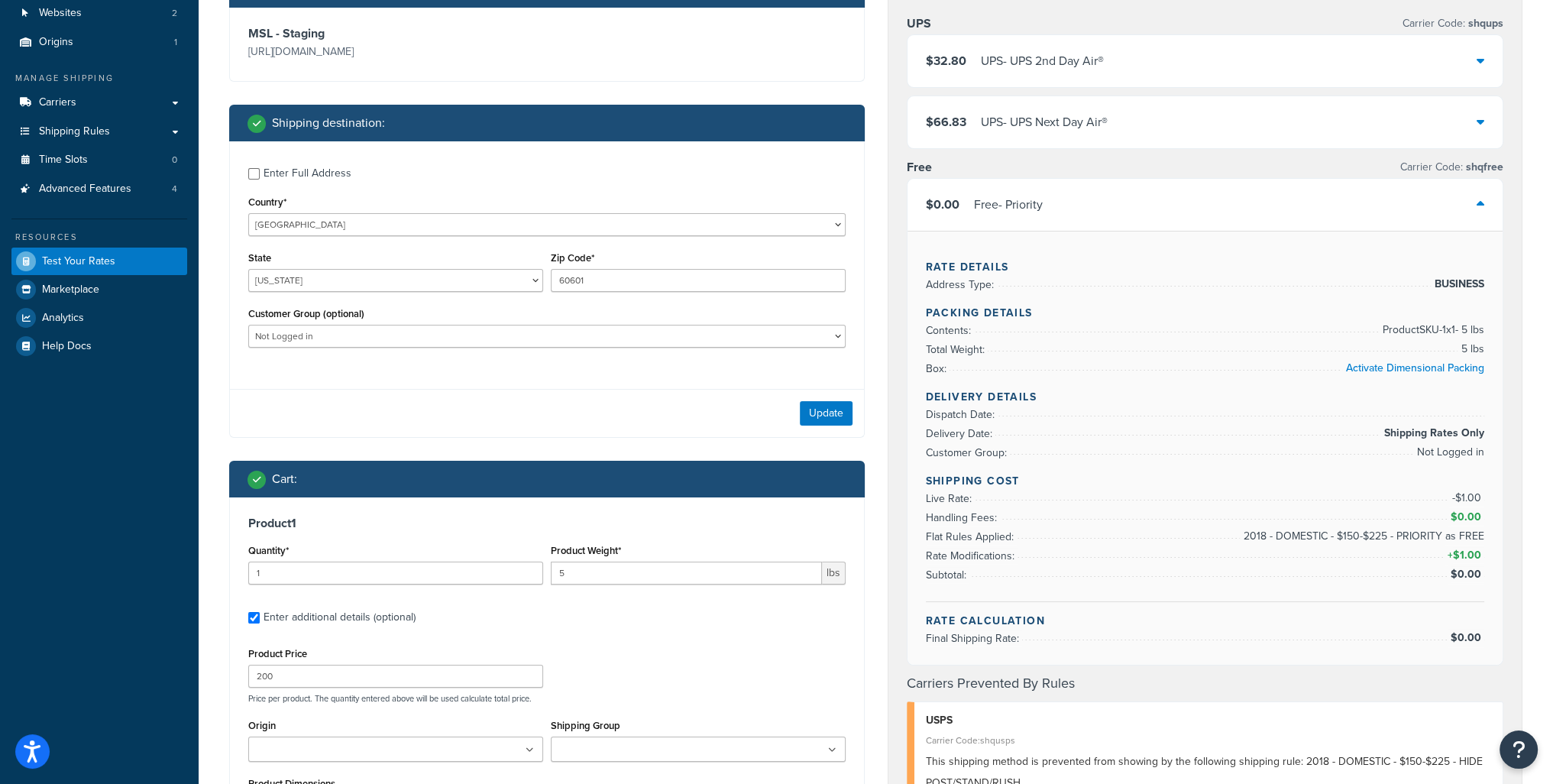
click at [1486, 254] on div "Rate Details Address Type: BUSINESS Packing Details Contents: Product SKU-1 x 1…" at bounding box center [1205, 448] width 596 height 434
click at [1482, 206] on icon at bounding box center [1481, 203] width 8 height 12
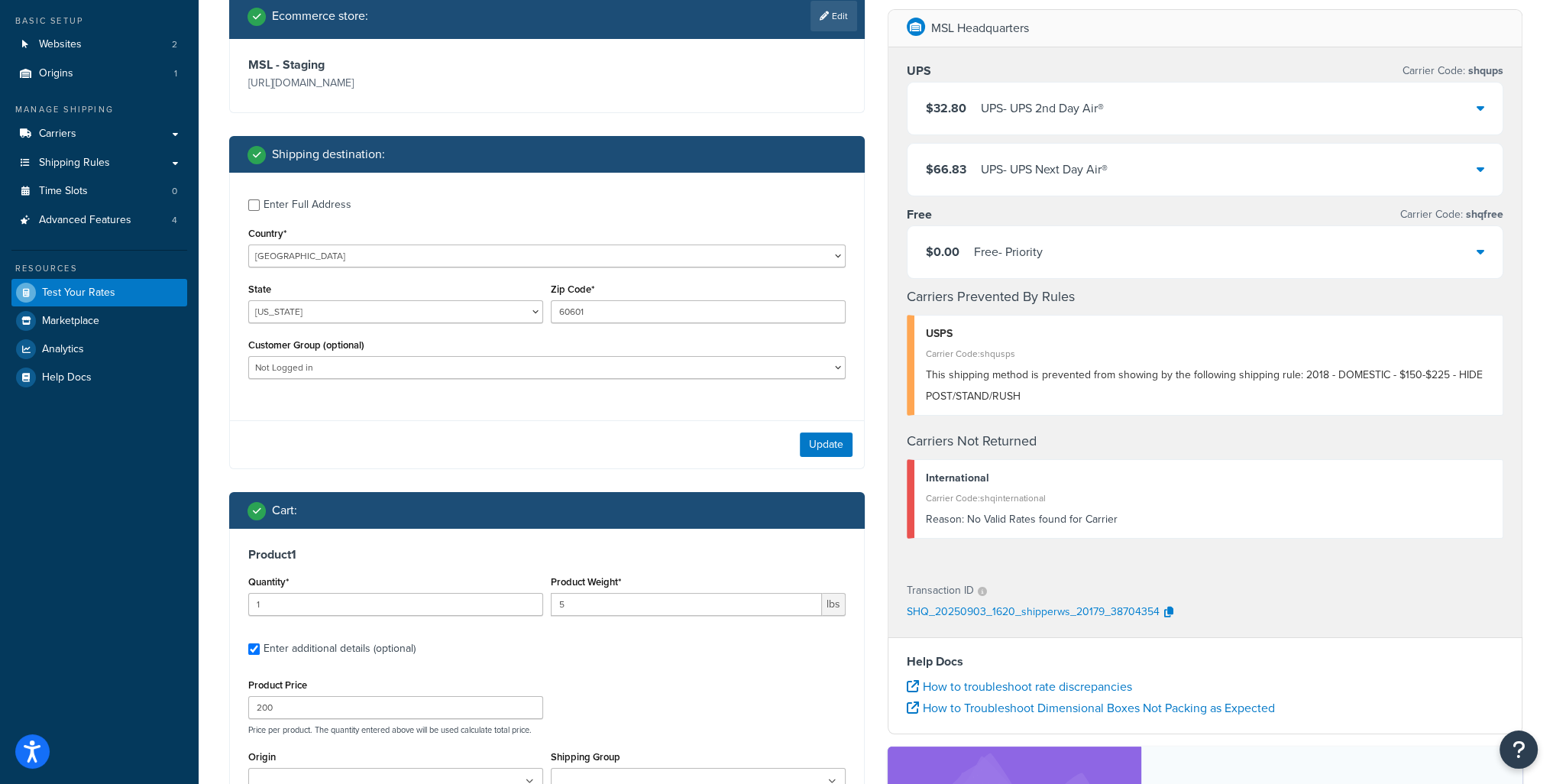
scroll to position [0, 0]
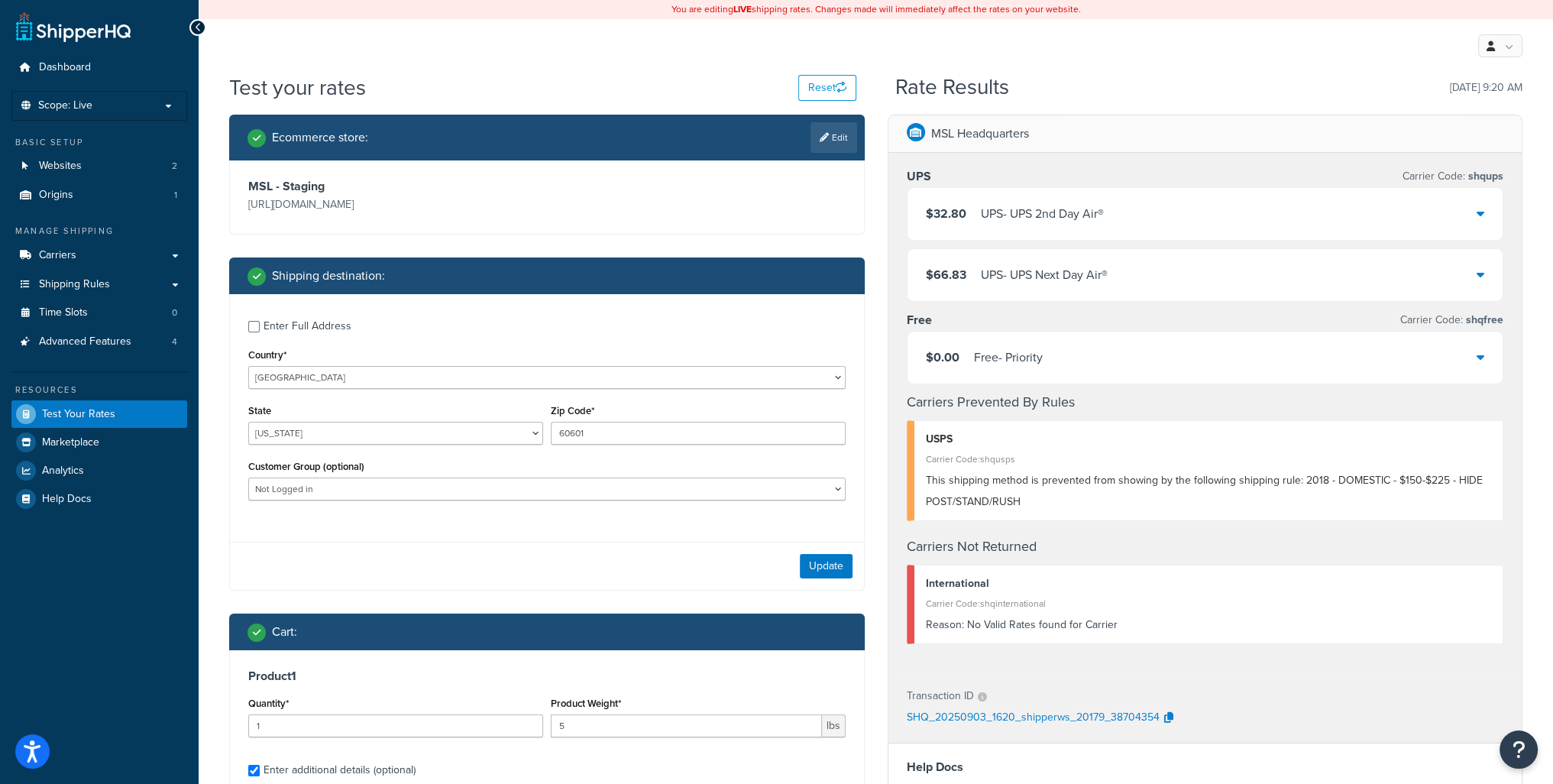
click at [778, 85] on div "Test your rates Reset" at bounding box center [543, 87] width 627 height 30
click at [839, 89] on icon "button" at bounding box center [840, 86] width 10 height 10
select select "AL"
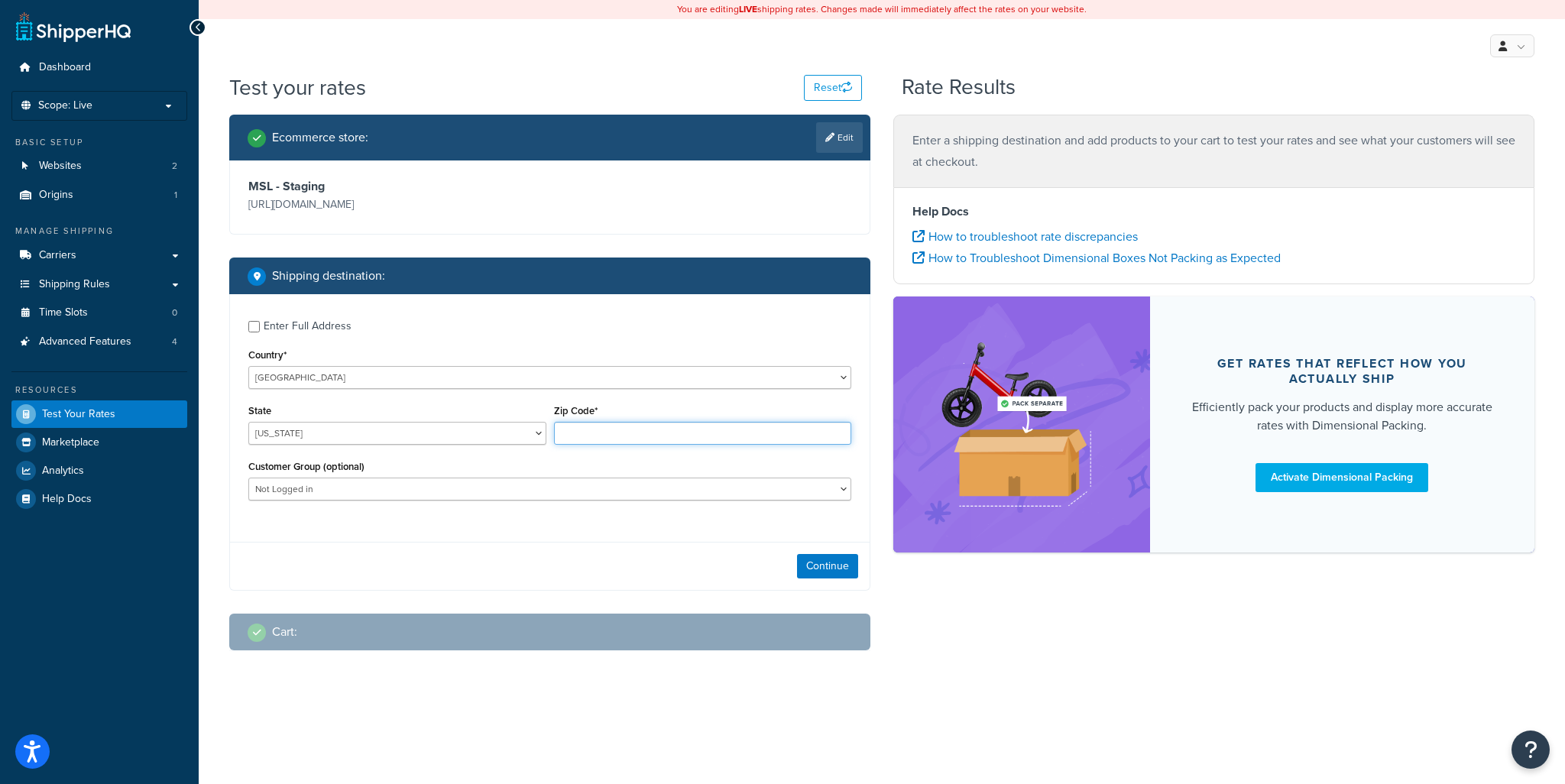
click at [606, 432] on input "Zip Code*" at bounding box center [702, 432] width 298 height 23
type input "60601"
click at [832, 572] on button "Continue" at bounding box center [827, 566] width 61 height 25
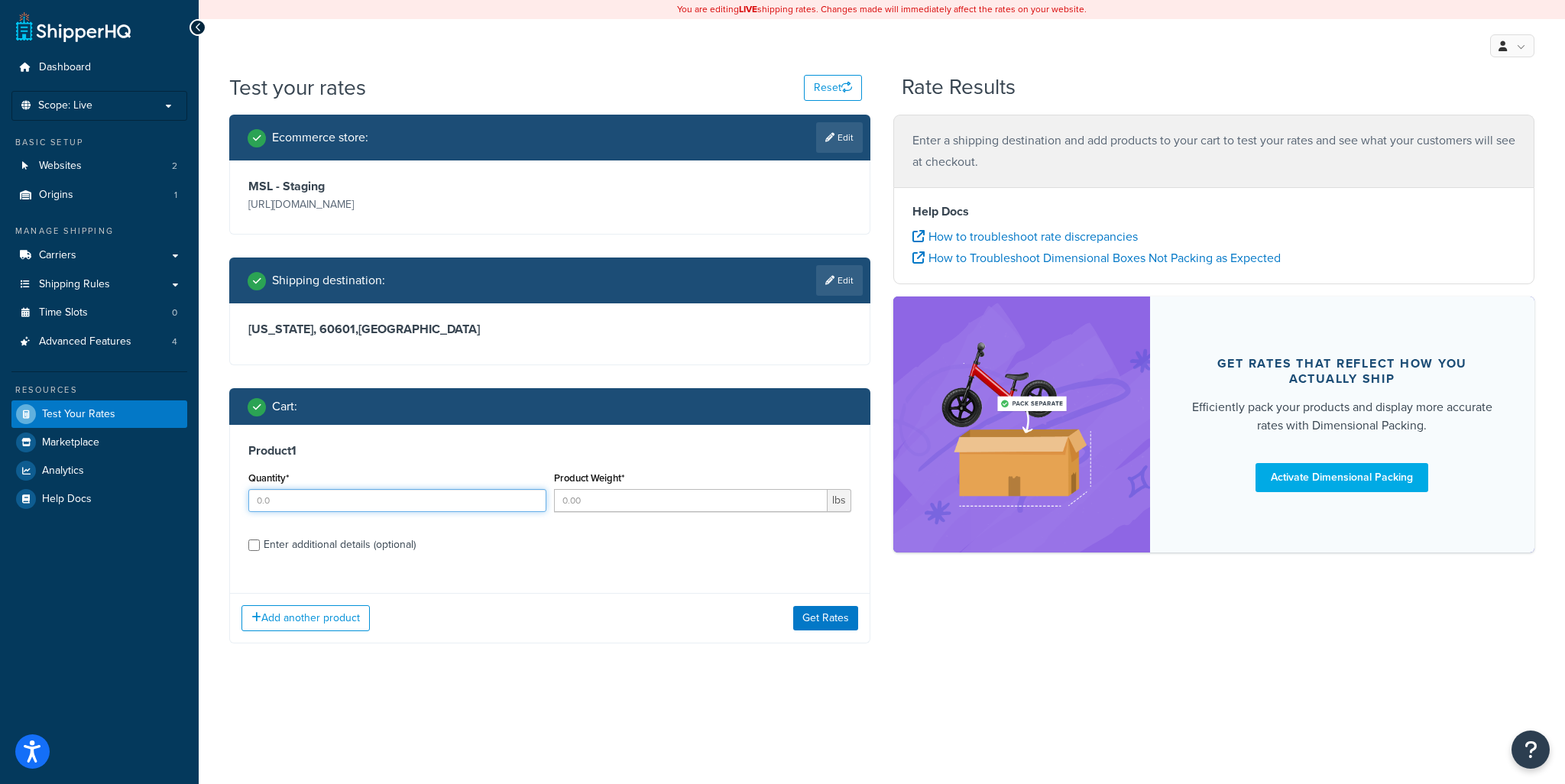
click at [358, 496] on input "Quantity*" at bounding box center [397, 500] width 298 height 23
type input "1"
type input "5"
click at [251, 542] on input "Enter additional details (optional)" at bounding box center [254, 545] width 11 height 11
checkbox input "true"
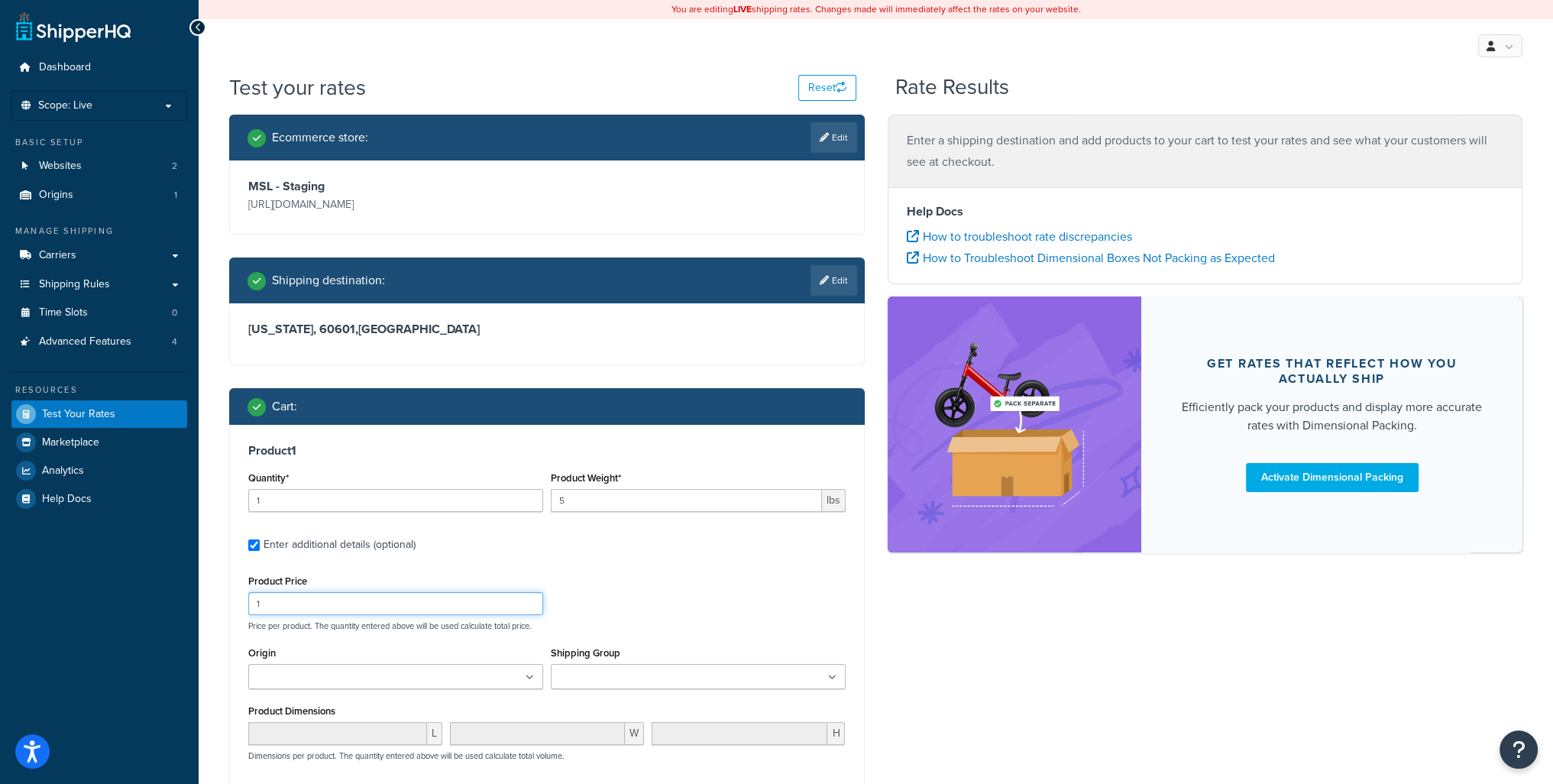
drag, startPoint x: 294, startPoint y: 605, endPoint x: 194, endPoint y: 601, distance: 100.1
click at [194, 601] on div "Dashboard Scope: Live Basic Setup Websites 2 Origins 1 Manage Shipping Carriers…" at bounding box center [776, 532] width 1553 height 1066
type input "2"
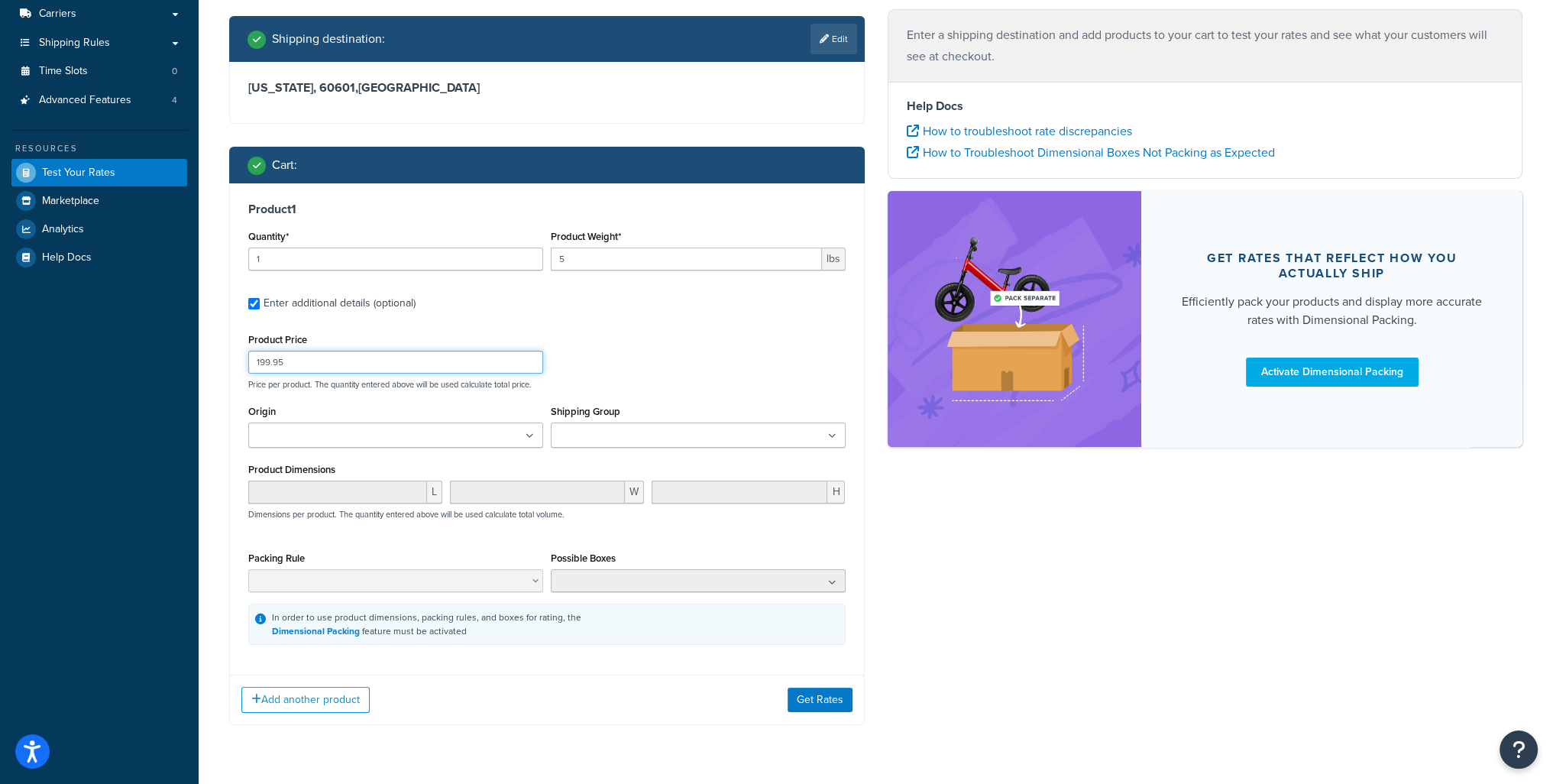
scroll to position [281, 0]
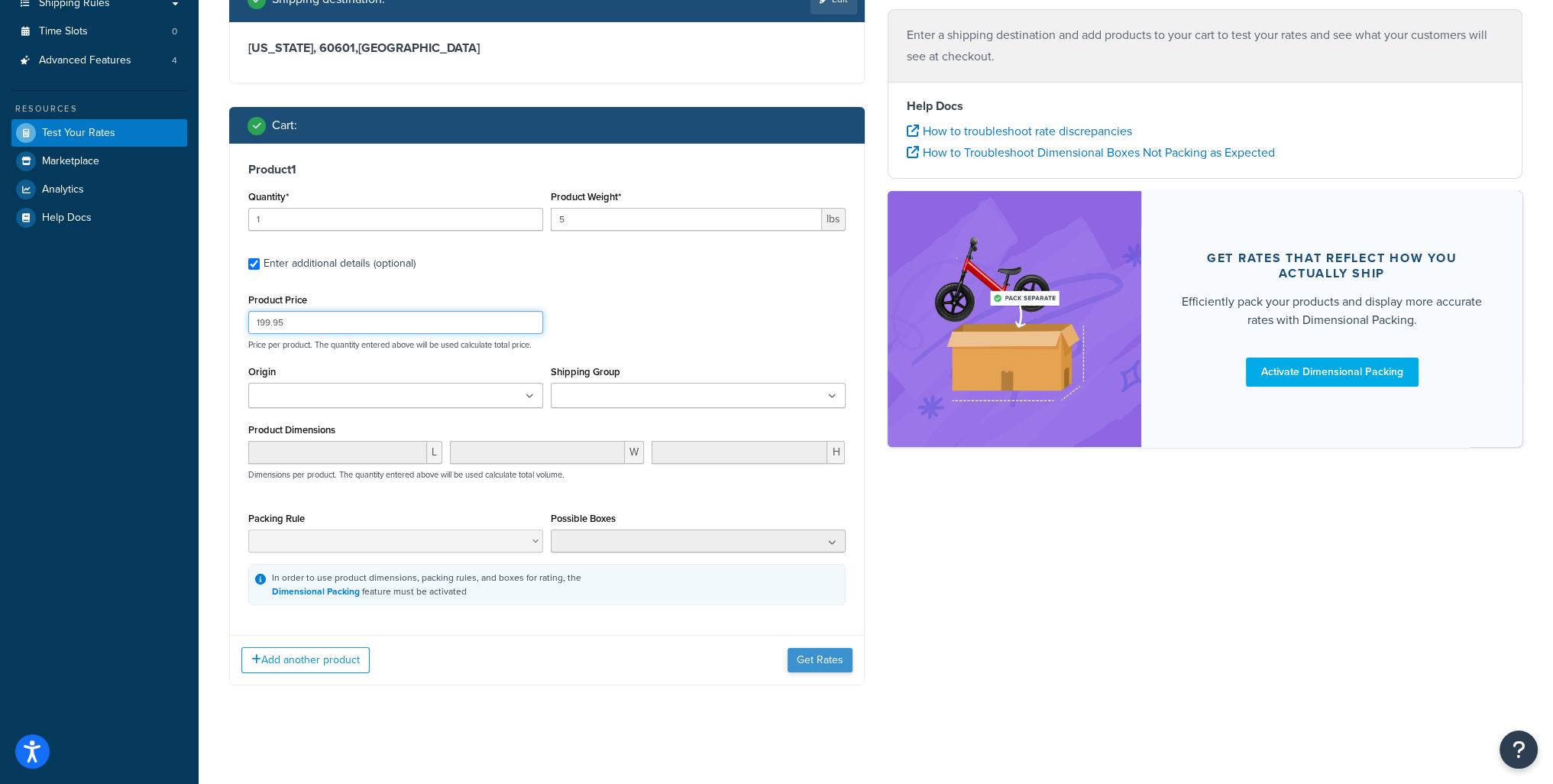
type input "199.95"
click at [829, 660] on button "Get Rates" at bounding box center [821, 659] width 65 height 25
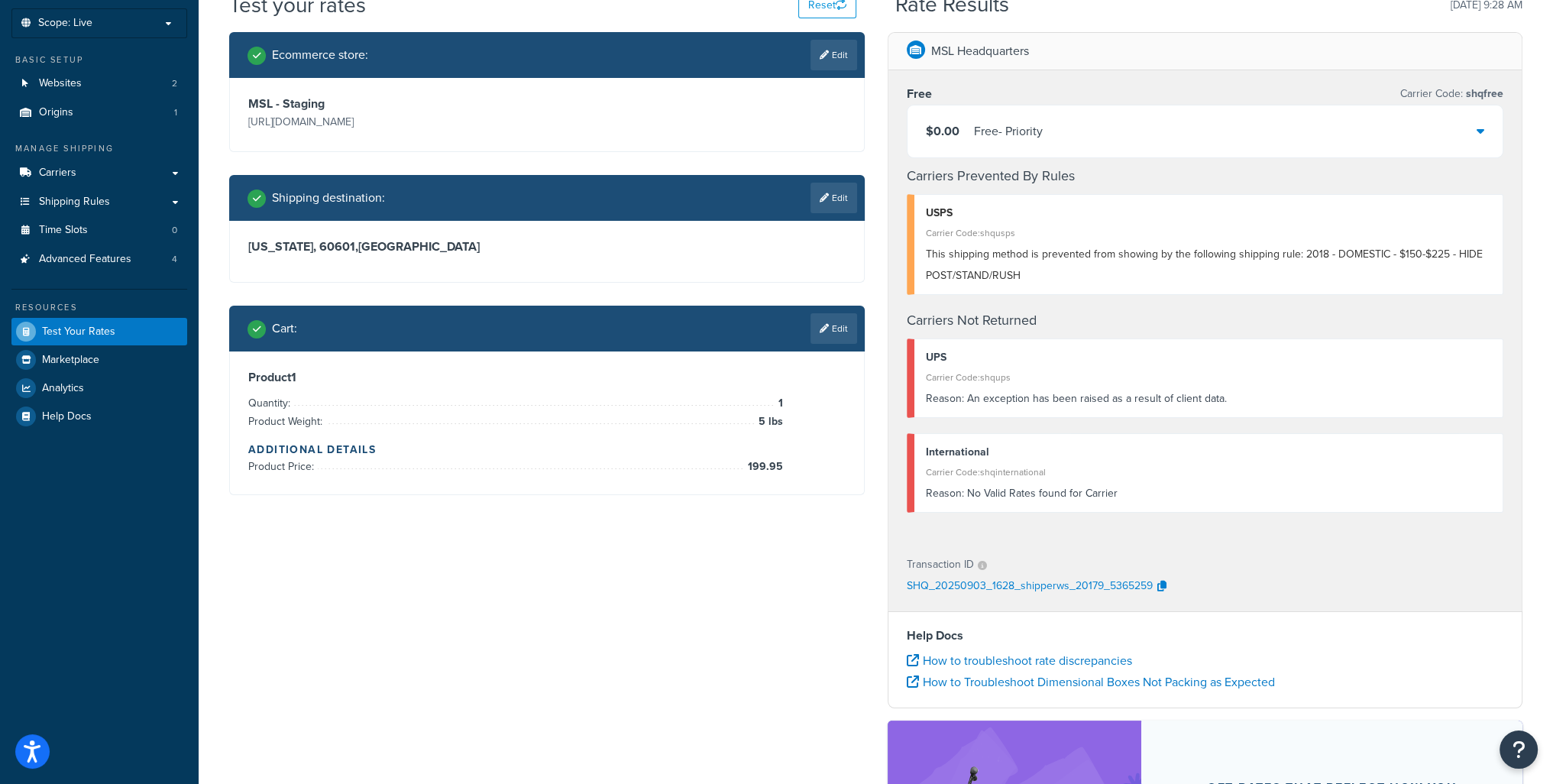
scroll to position [0, 0]
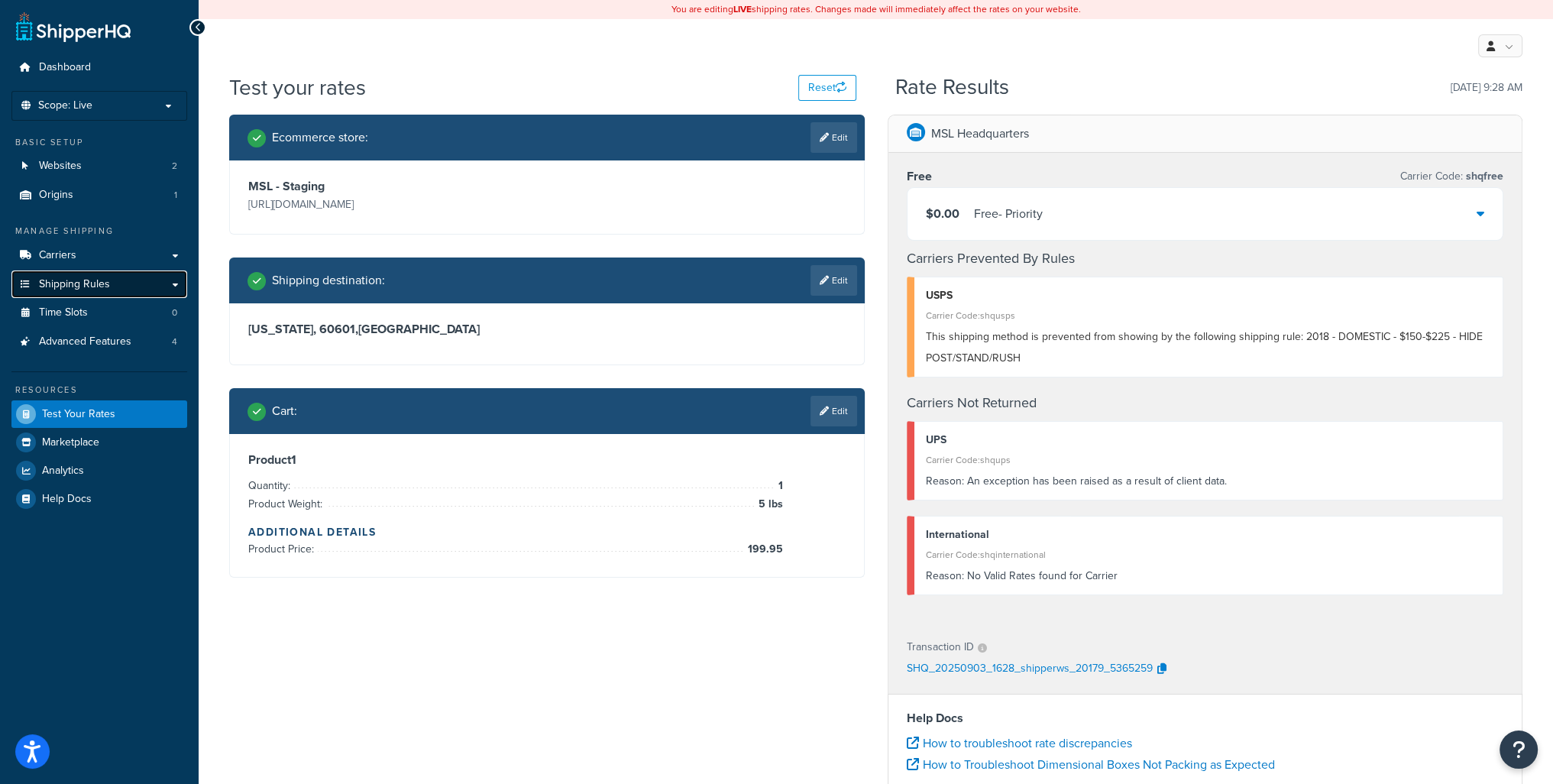
click at [94, 287] on span "Shipping Rules" at bounding box center [75, 284] width 71 height 13
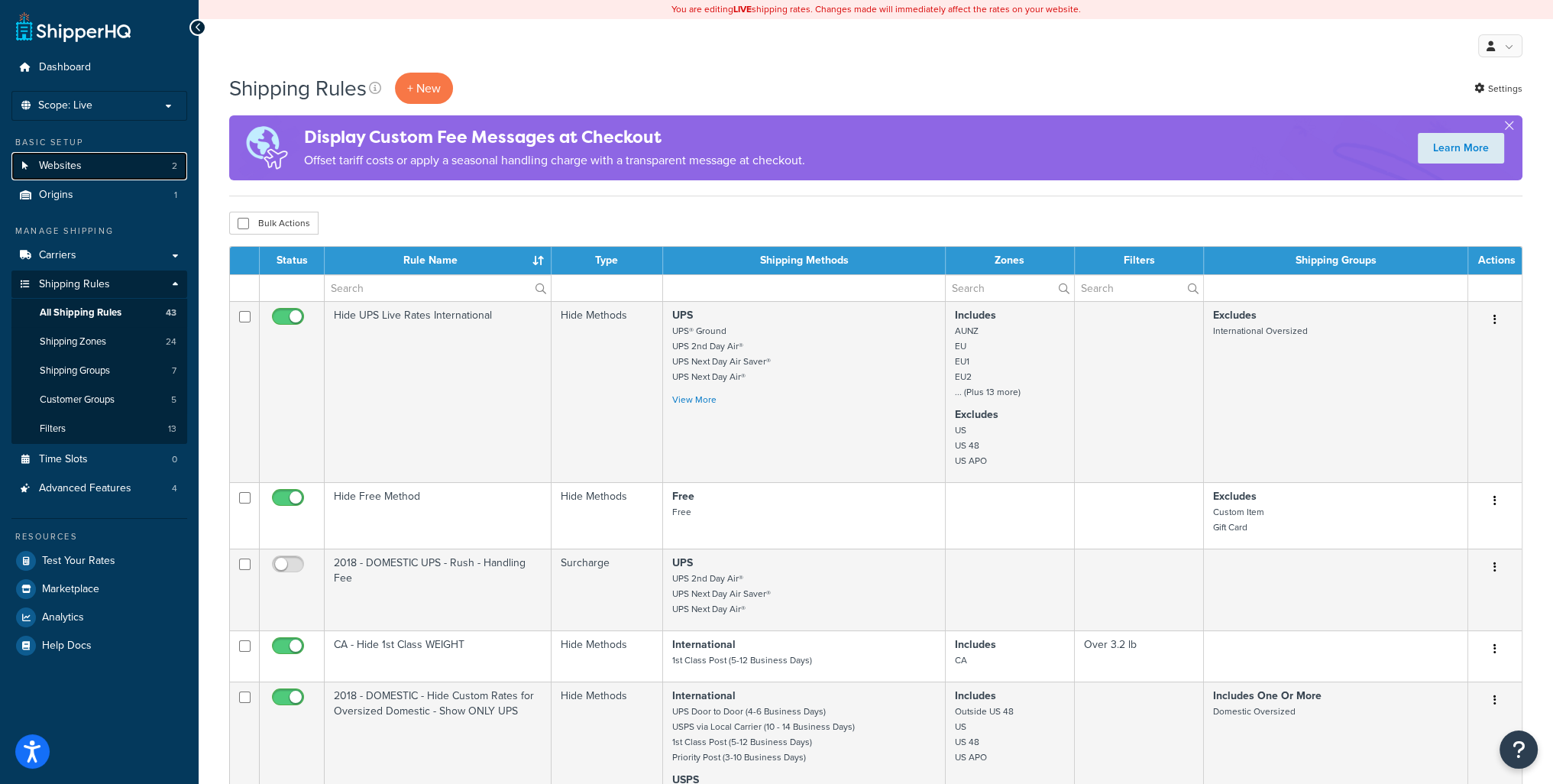
click at [58, 163] on span "Websites" at bounding box center [60, 166] width 43 height 13
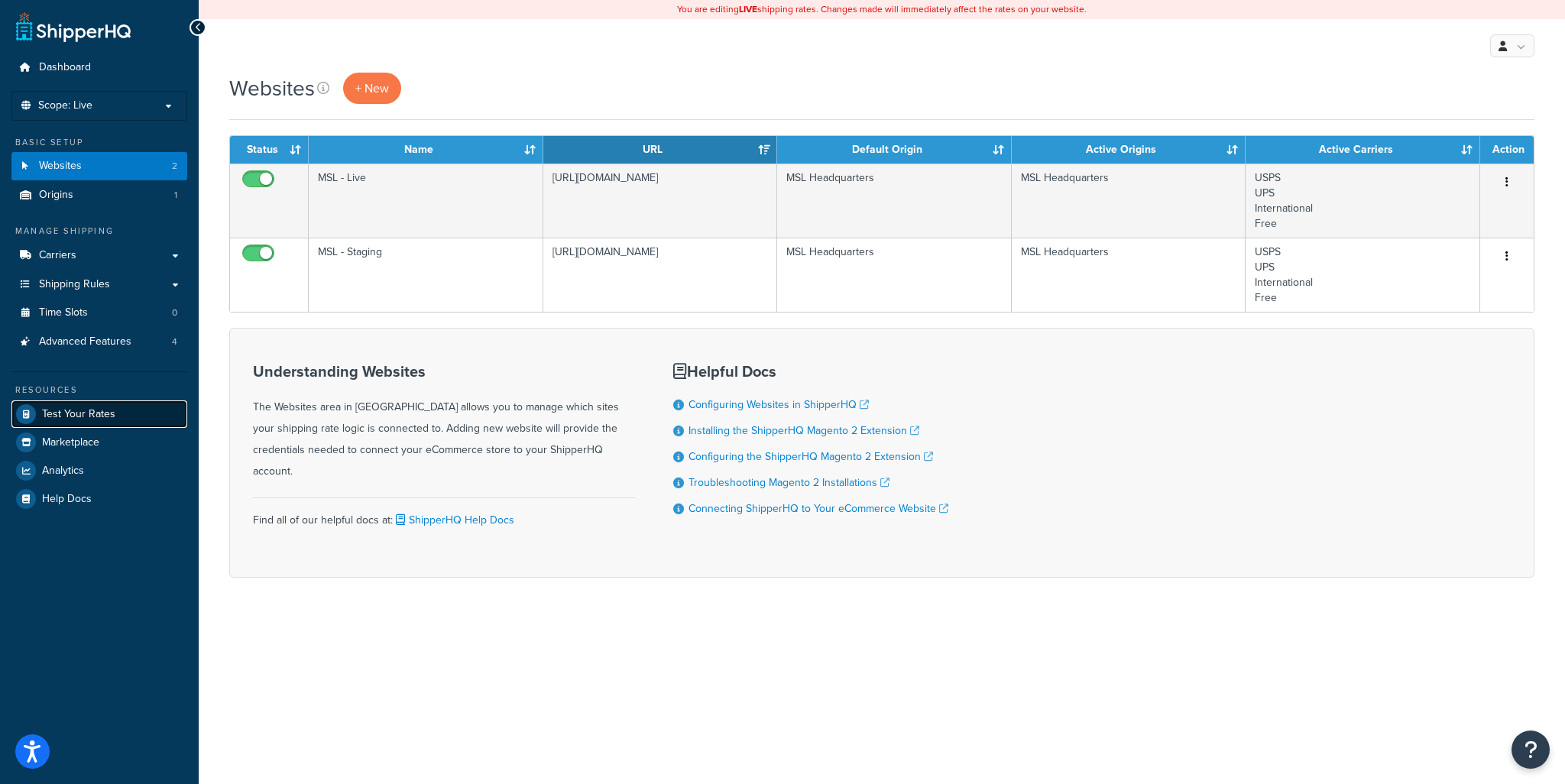
click at [66, 414] on span "Test Your Rates" at bounding box center [79, 414] width 73 height 13
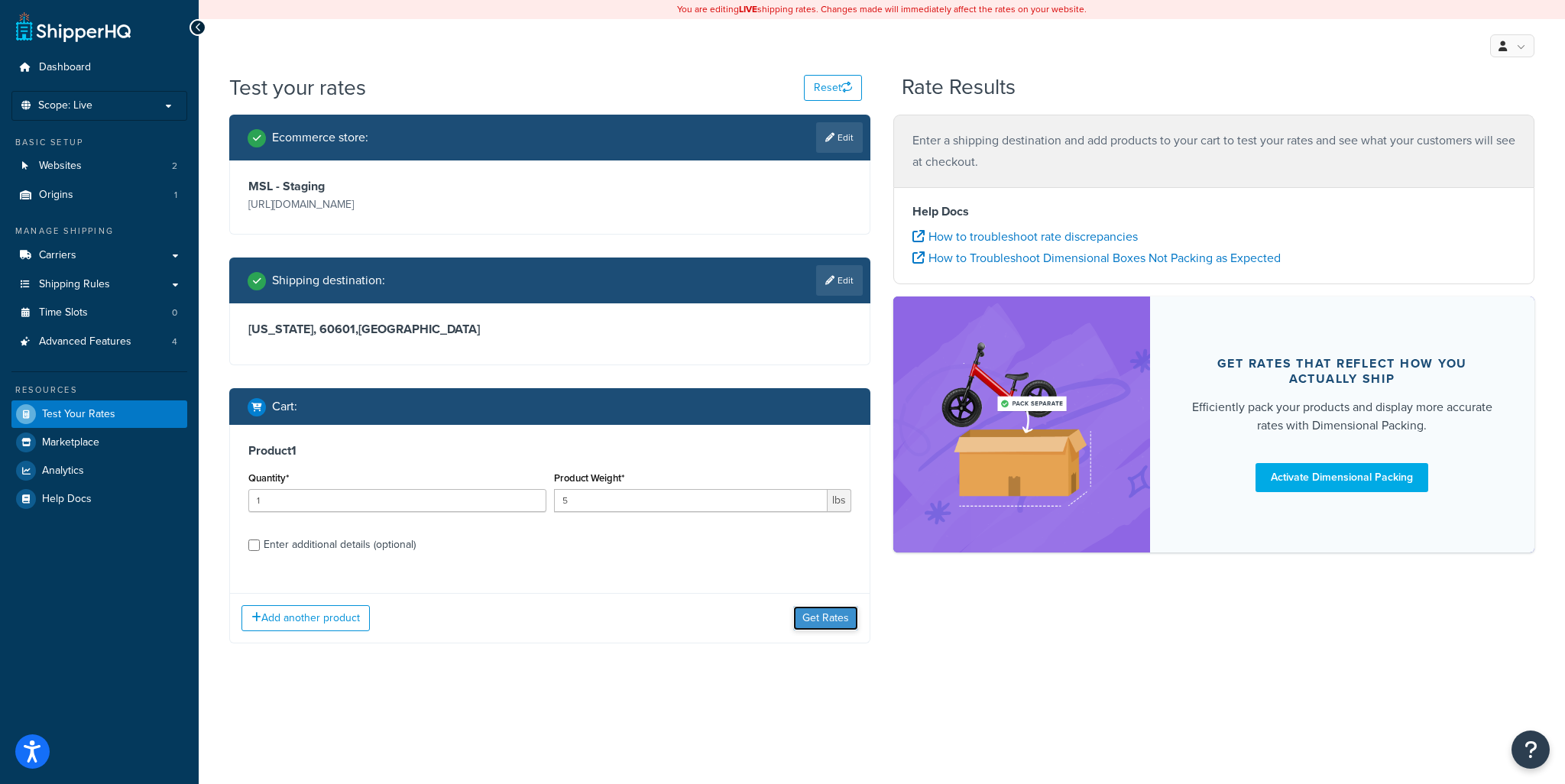
click at [821, 627] on button "Get Rates" at bounding box center [825, 617] width 65 height 25
